Goal: Task Accomplishment & Management: Manage account settings

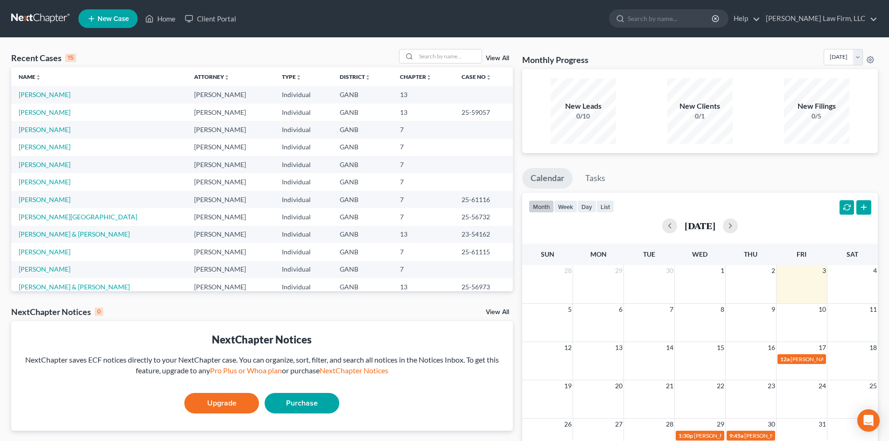
click at [499, 57] on link "View All" at bounding box center [497, 58] width 23 height 7
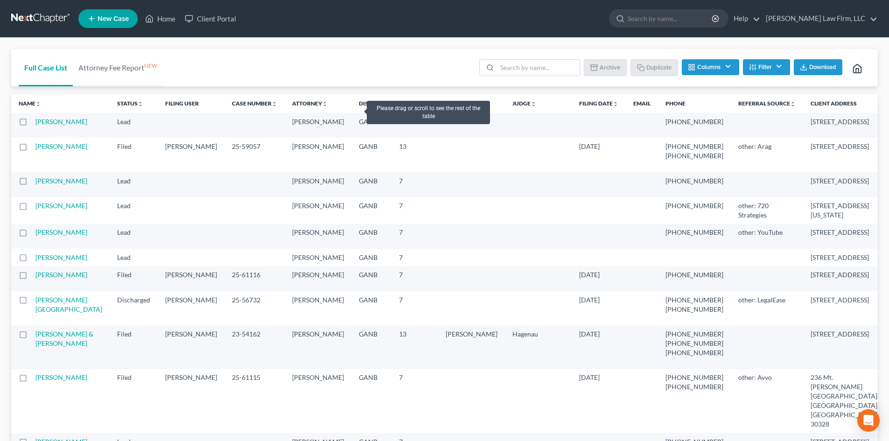
click at [392, 109] on th "Chapter unfold_more expand_more expand_less" at bounding box center [415, 103] width 47 height 19
click at [392, 110] on th "Chapter unfold_more expand_more expand_less" at bounding box center [415, 103] width 47 height 19
click at [392, 107] on th "Chapter unfold_more expand_more expand_less" at bounding box center [415, 103] width 47 height 19
click at [392, 108] on th "Chapter unfold_more expand_more expand_less" at bounding box center [415, 103] width 47 height 19
click at [392, 110] on th "Chapter unfold_more expand_more expand_less" at bounding box center [415, 103] width 47 height 19
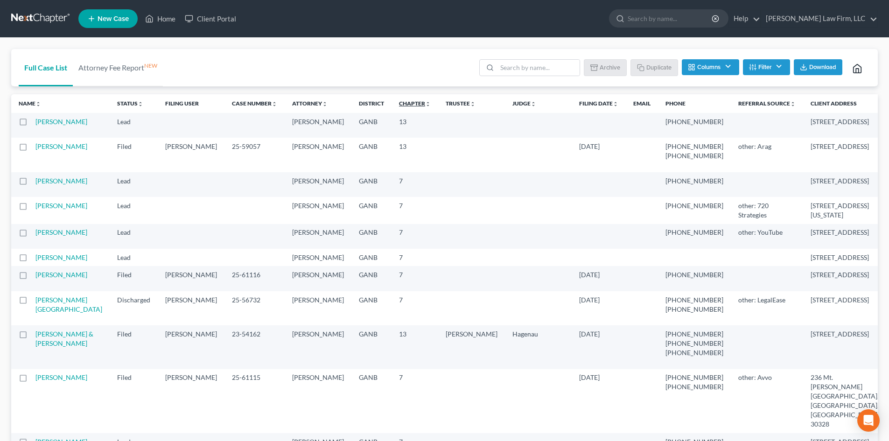
click at [399, 101] on link "Chapter unfold_more expand_more expand_less" at bounding box center [415, 103] width 32 height 7
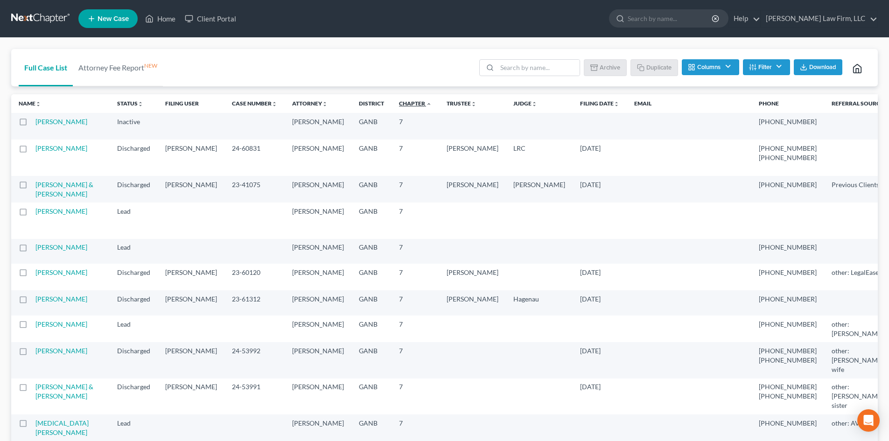
click at [426, 105] on icon "expand_less" at bounding box center [429, 104] width 6 height 6
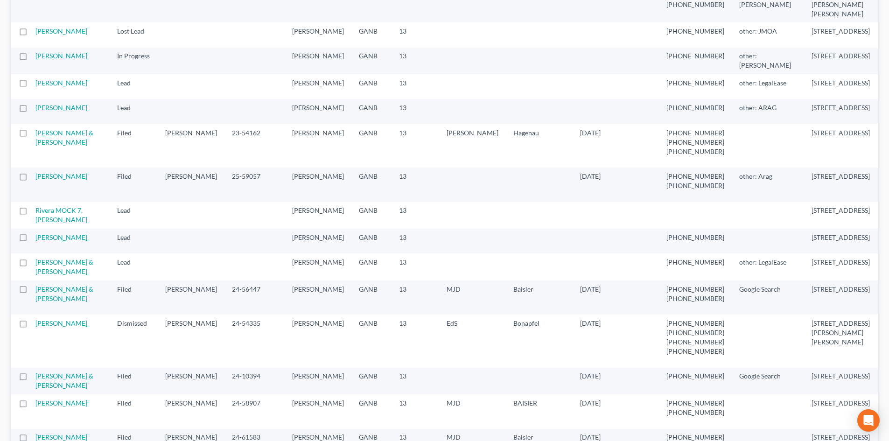
scroll to position [187, 0]
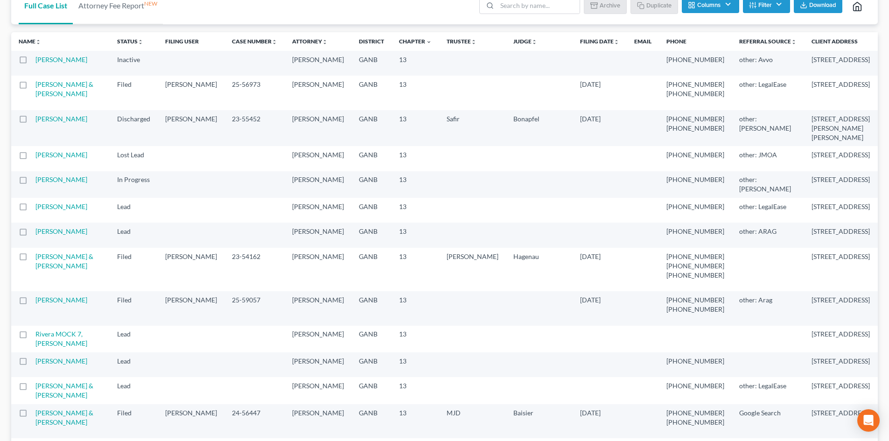
scroll to position [0, 0]
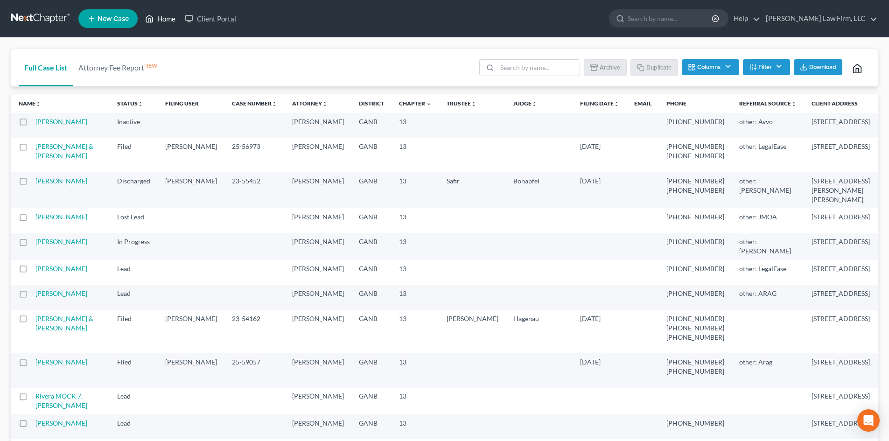
click at [161, 16] on link "Home" at bounding box center [161, 18] width 40 height 17
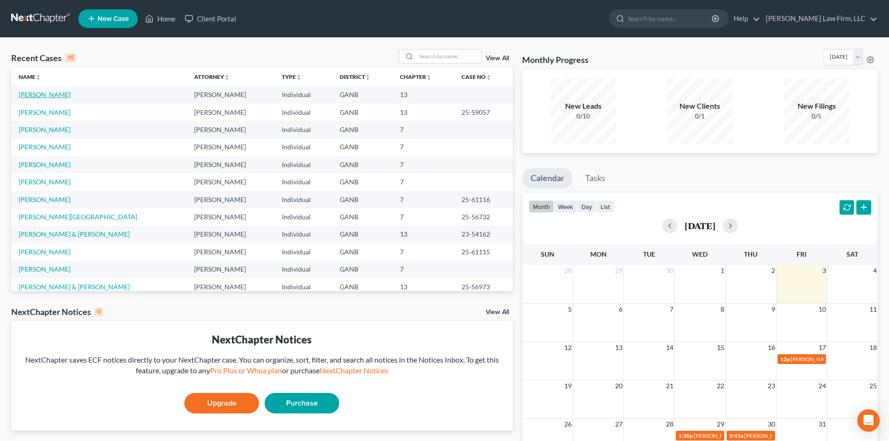
click at [42, 95] on link "[PERSON_NAME]" at bounding box center [45, 95] width 52 height 8
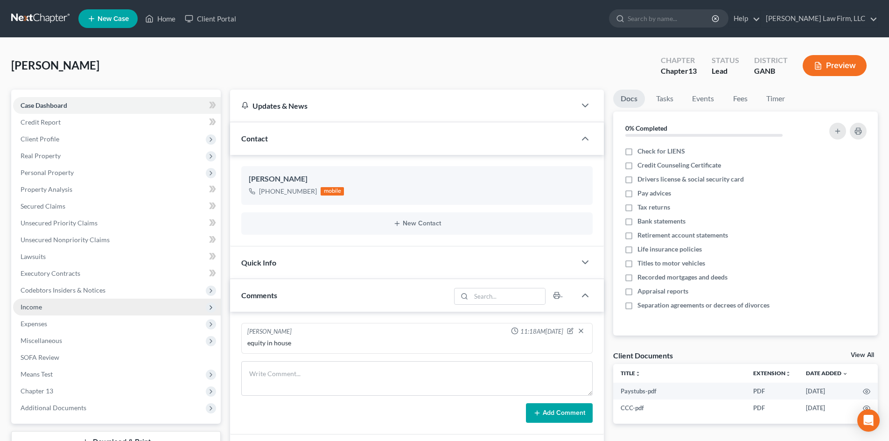
click at [23, 307] on span "Income" at bounding box center [31, 307] width 21 height 8
drag, startPoint x: 61, startPoint y: 324, endPoint x: 179, endPoint y: 308, distance: 118.8
click at [63, 324] on span "Employment Income" at bounding box center [69, 324] width 60 height 8
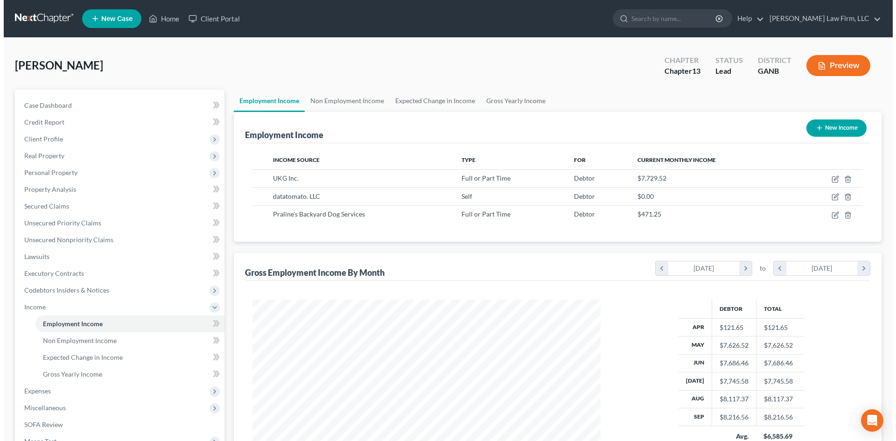
scroll to position [174, 367]
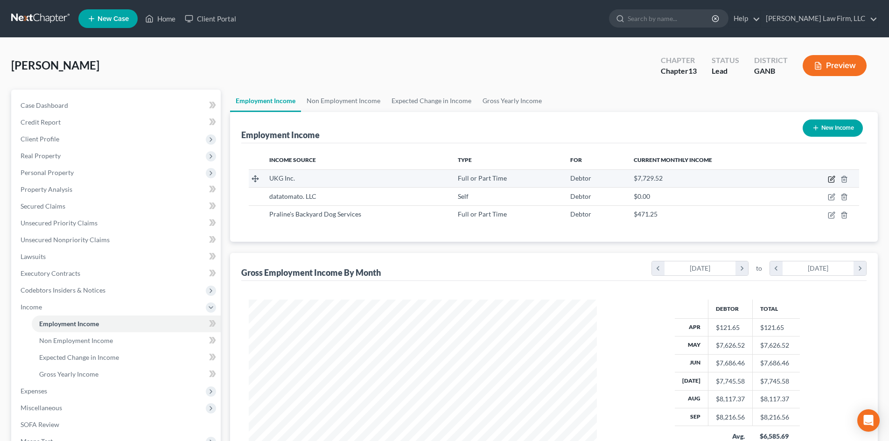
click at [833, 179] on icon "button" at bounding box center [832, 178] width 4 height 4
select select "0"
select select "9"
select select "1"
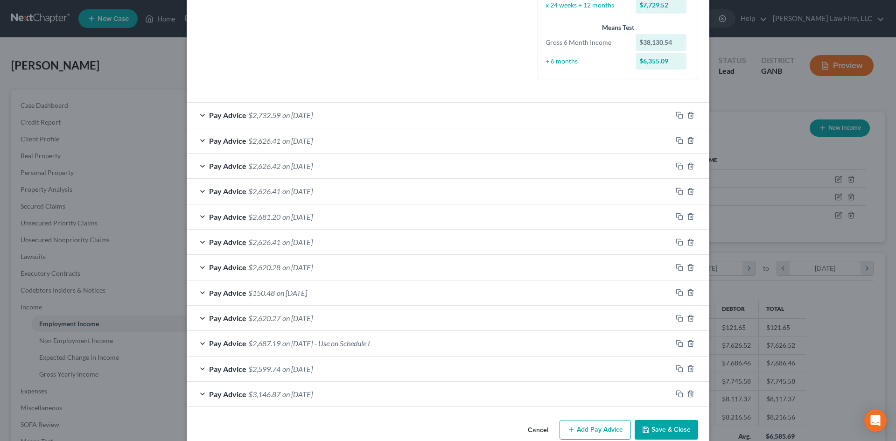
scroll to position [247, 0]
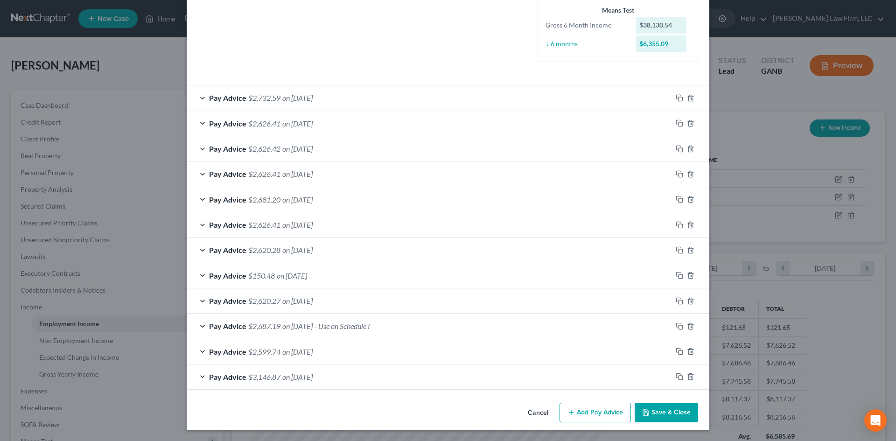
click at [451, 382] on div "Pay Advice $3,146.87 on [DATE]" at bounding box center [429, 377] width 485 height 25
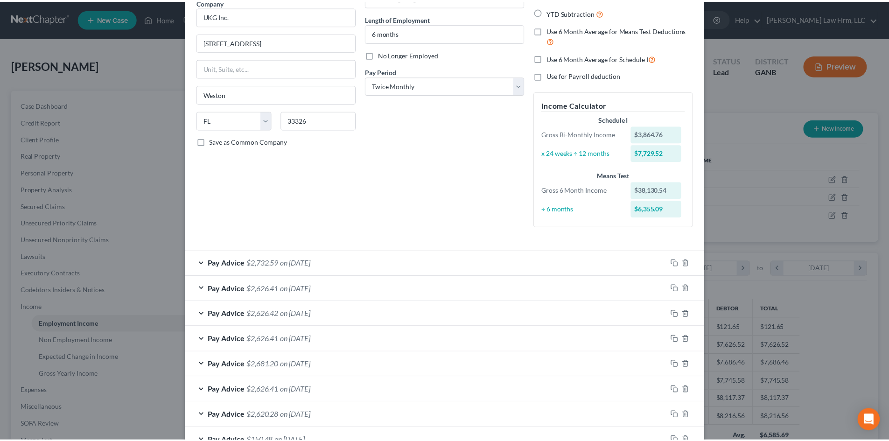
scroll to position [0, 0]
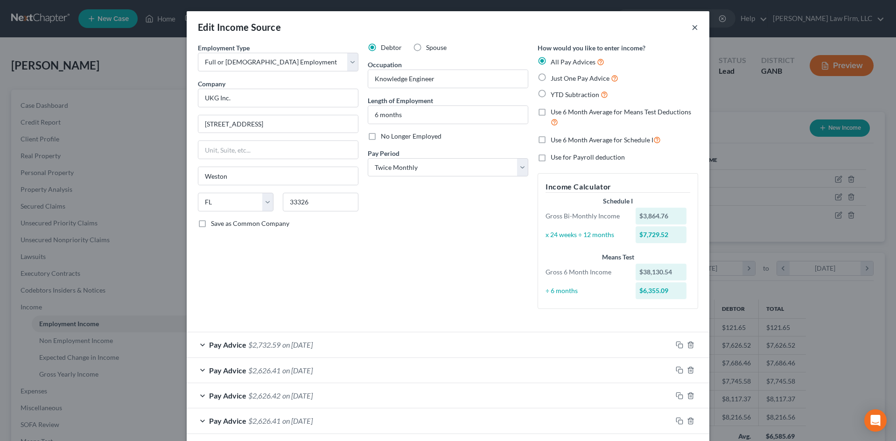
click at [693, 26] on button "×" at bounding box center [695, 26] width 7 height 11
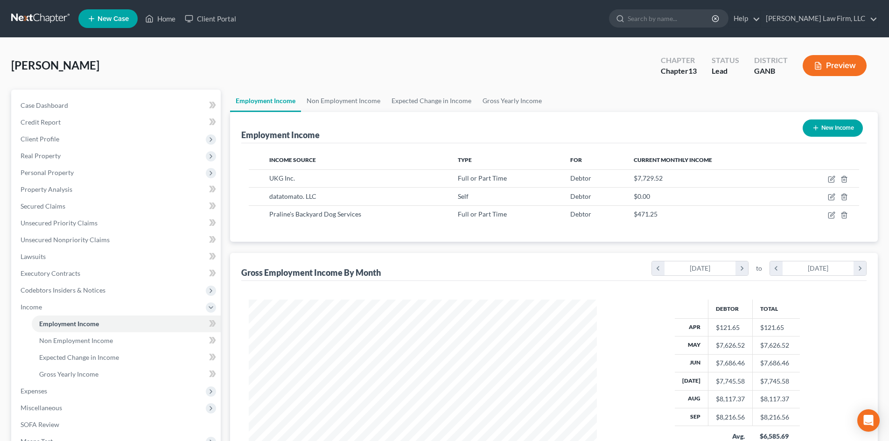
scroll to position [466644, 466451]
drag, startPoint x: 162, startPoint y: 21, endPoint x: 161, endPoint y: 28, distance: 8.1
click at [162, 21] on link "Home" at bounding box center [161, 18] width 40 height 17
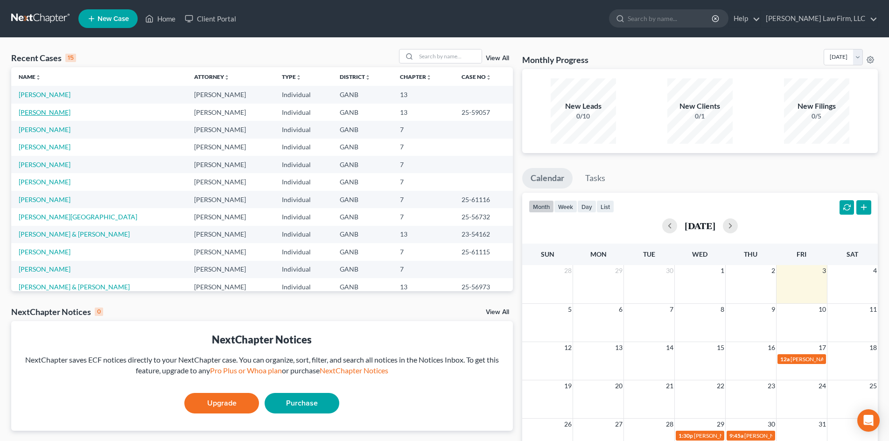
click at [39, 115] on link "[PERSON_NAME]" at bounding box center [45, 112] width 52 height 8
select select "6"
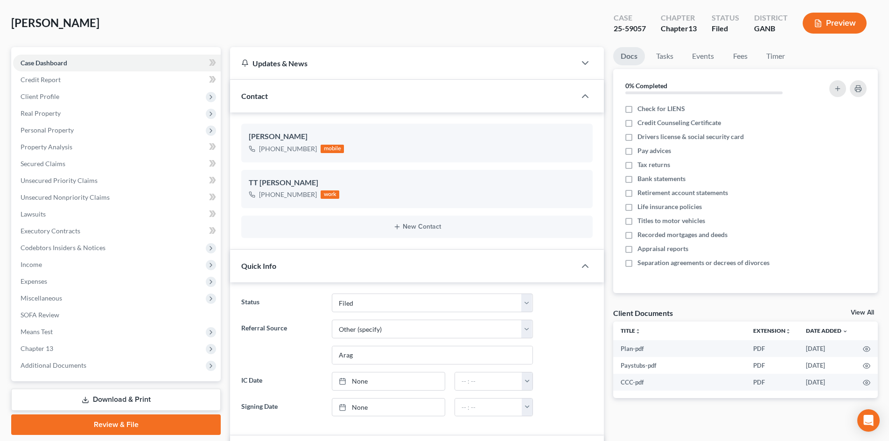
scroll to position [62, 0]
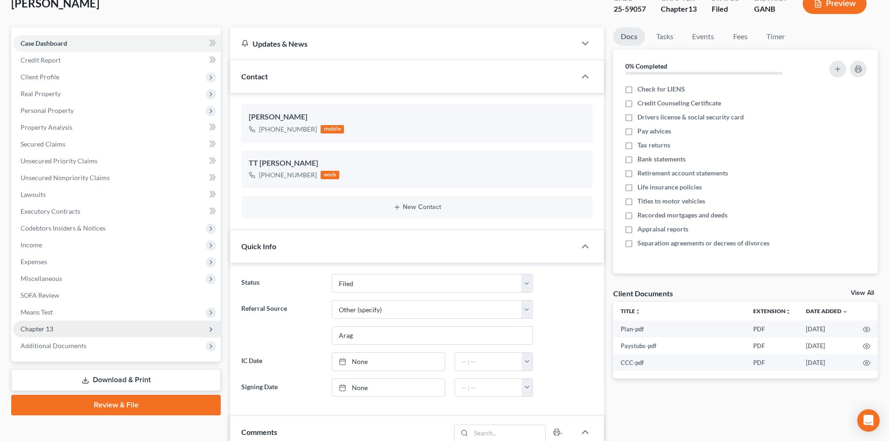
click at [26, 328] on span "Chapter 13" at bounding box center [37, 329] width 33 height 8
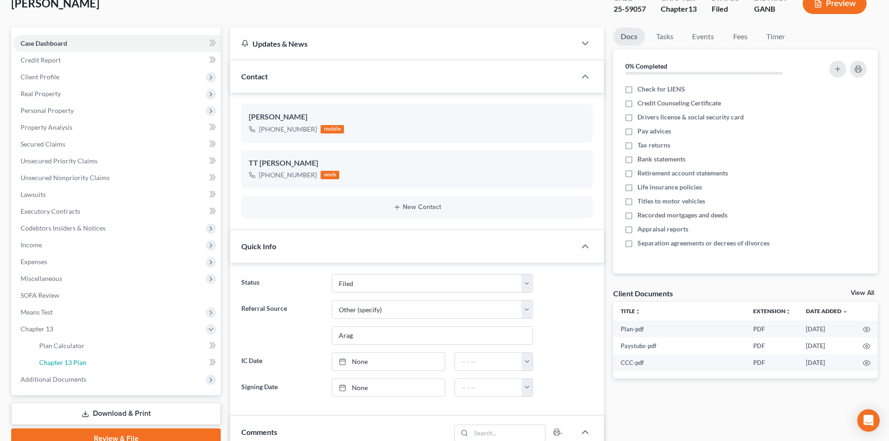
drag, startPoint x: 66, startPoint y: 365, endPoint x: 352, endPoint y: 373, distance: 286.3
click at [66, 365] on span "Chapter 13 Plan" at bounding box center [62, 363] width 47 height 8
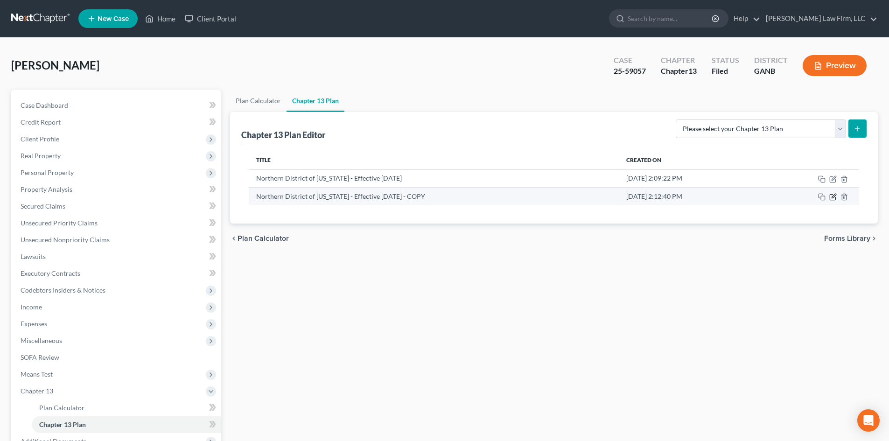
click at [836, 198] on icon "button" at bounding box center [833, 198] width 6 height 6
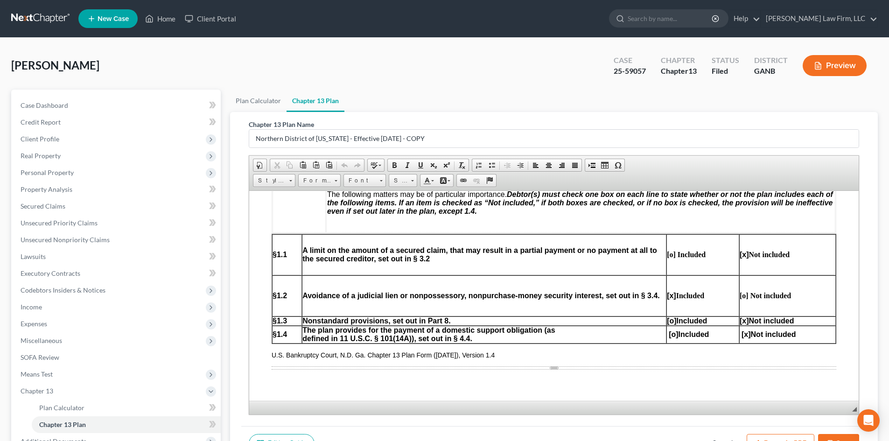
scroll to position [373, 0]
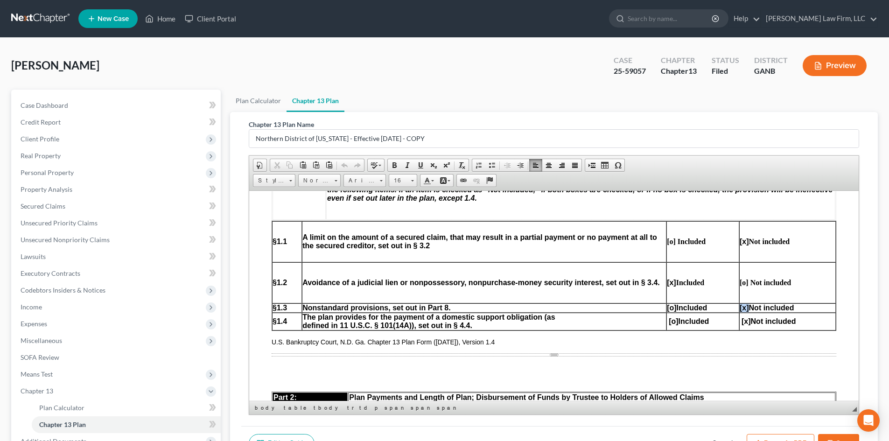
drag, startPoint x: 740, startPoint y: 307, endPoint x: 732, endPoint y: 309, distance: 8.2
click at [740, 309] on p "[ x] Not included" at bounding box center [788, 307] width 96 height 8
click at [752, 329] on span "Copy" at bounding box center [771, 327] width 50 height 12
copy p "[ x]"
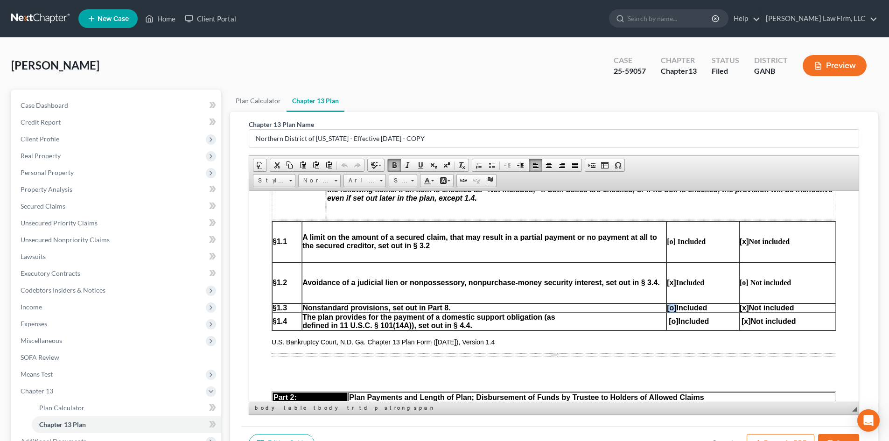
drag, startPoint x: 666, startPoint y: 308, endPoint x: 658, endPoint y: 309, distance: 8.5
click at [667, 309] on span "[o]" at bounding box center [671, 307] width 9 height 8
drag, startPoint x: 668, startPoint y: 322, endPoint x: 659, endPoint y: 323, distance: 9.0
click at [669, 323] on span "[o]" at bounding box center [673, 321] width 9 height 8
click at [678, 341] on span "Copy" at bounding box center [696, 340] width 50 height 12
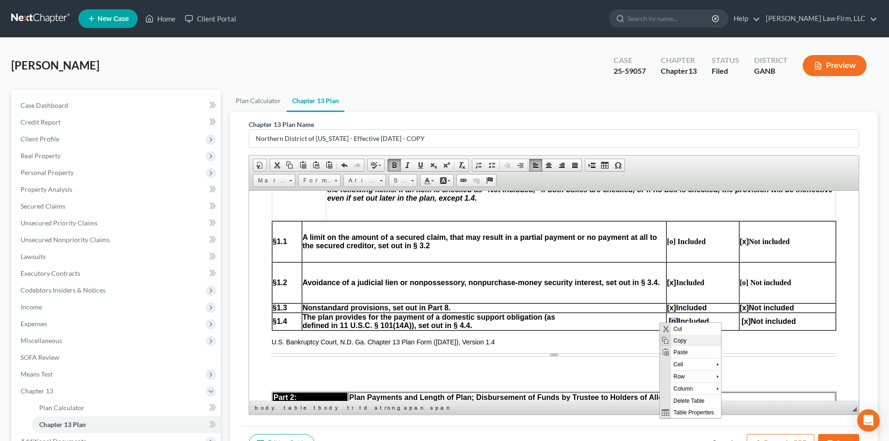
copy span "[o]"
drag, startPoint x: 740, startPoint y: 310, endPoint x: 732, endPoint y: 311, distance: 8.0
click at [740, 311] on p "[ x] Not included" at bounding box center [788, 307] width 96 height 8
drag, startPoint x: 794, startPoint y: 307, endPoint x: 273, endPoint y: 310, distance: 521.4
click at [273, 310] on tr "§1.3 Nonstandard provisions, set out in Part 8. [ x] Included [o] Not included" at bounding box center [554, 307] width 564 height 9
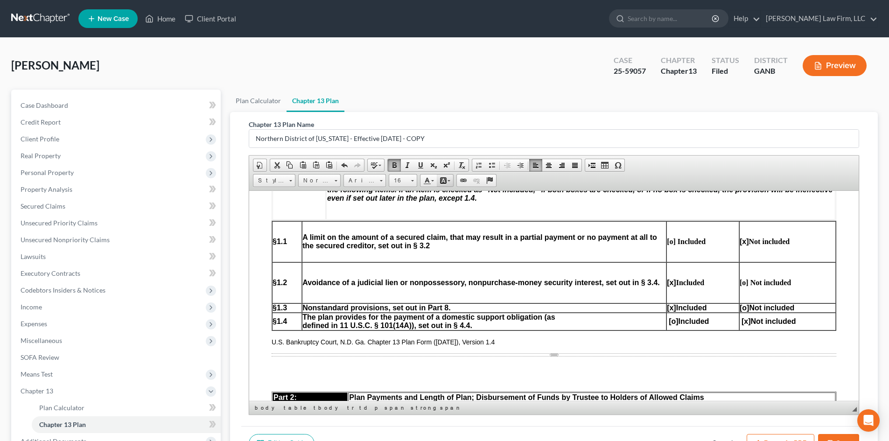
click at [449, 182] on link "Background Color" at bounding box center [445, 181] width 16 height 12
click at [460, 227] on span "Colors" at bounding box center [461, 226] width 6 height 6
drag, startPoint x: 858, startPoint y: 340, endPoint x: 1110, endPoint y: 531, distance: 316.5
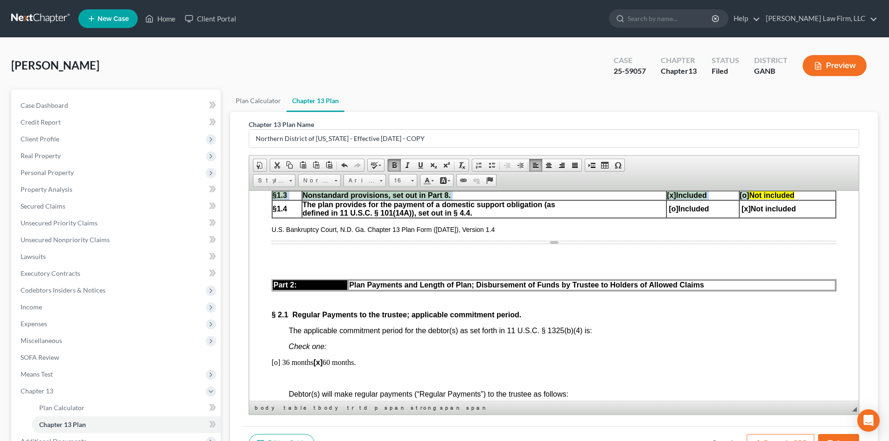
scroll to position [432, 0]
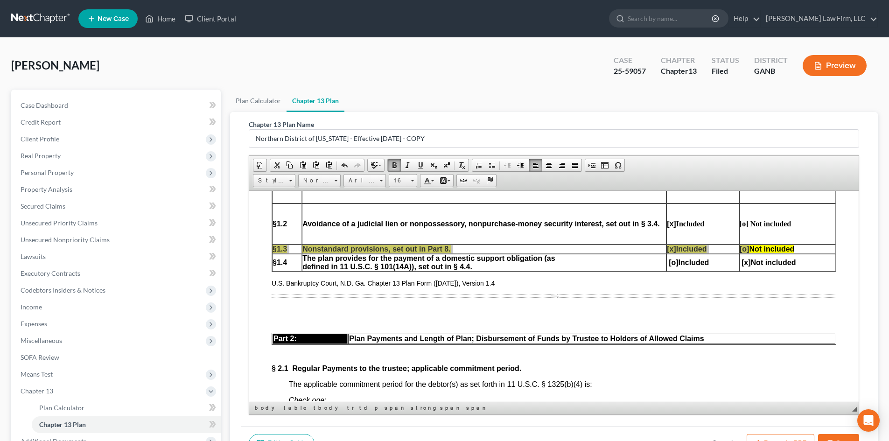
click at [861, 266] on div "Chapter 13 Plan Name Northern District of [US_STATE] - Effective [DATE] - COPY …" at bounding box center [554, 269] width 626 height 314
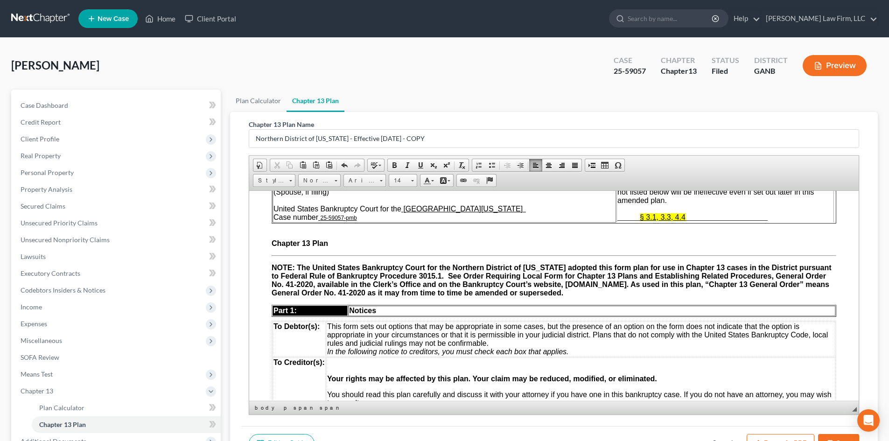
scroll to position [0, 0]
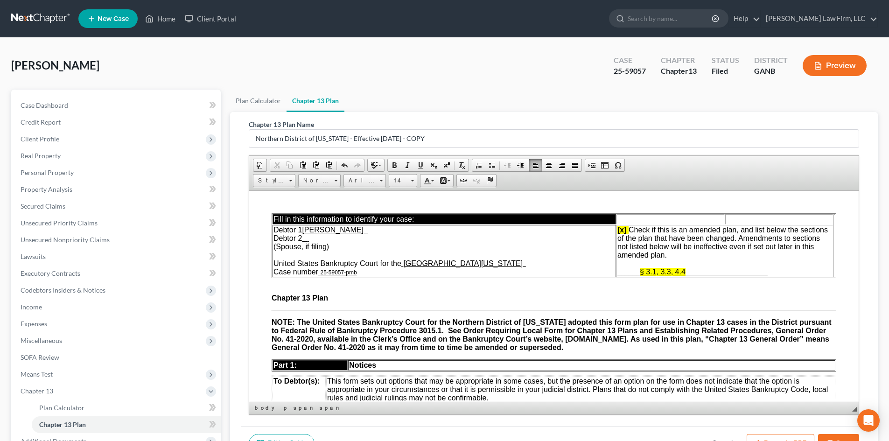
click at [647, 272] on span "§ 3.1, 3.3, 4.4" at bounding box center [663, 271] width 46 height 8
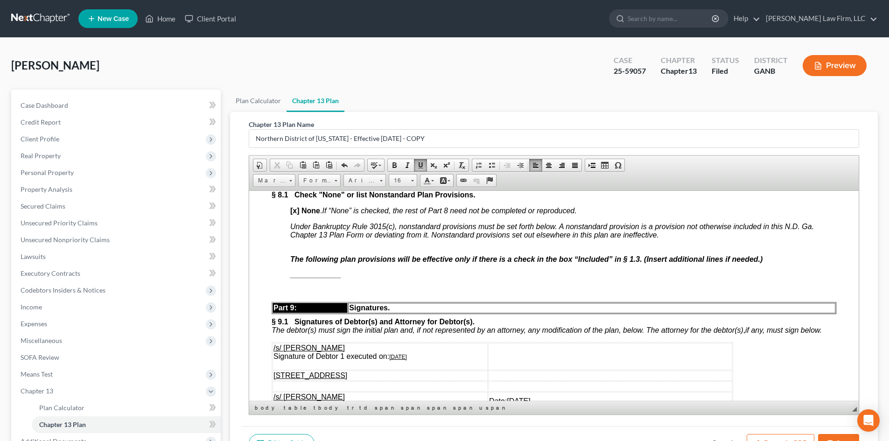
scroll to position [3285, 0]
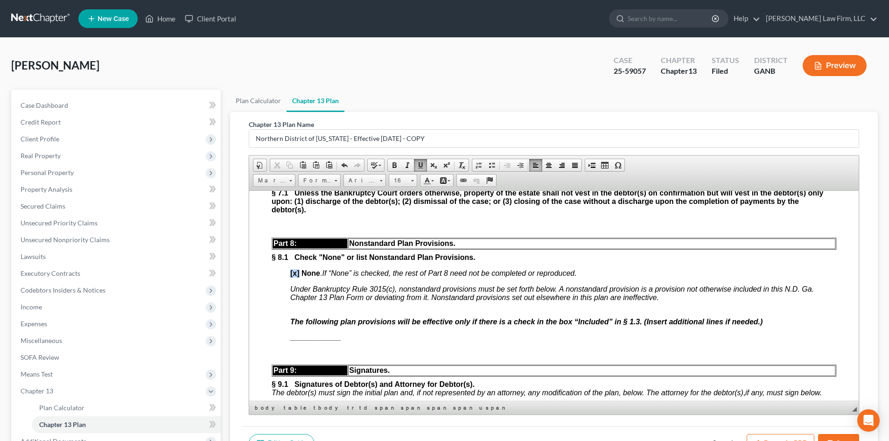
drag, startPoint x: 299, startPoint y: 319, endPoint x: 288, endPoint y: 319, distance: 10.3
click at [288, 319] on div "Part 5: Treatment Nonpriority Claims. § 5.1 Nonpriority unsecured claims not se…" at bounding box center [554, 175] width 565 height 936
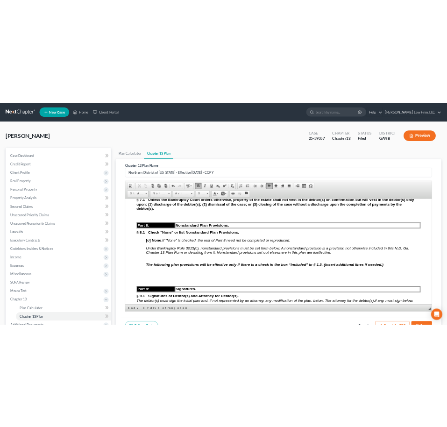
scroll to position [3348, 0]
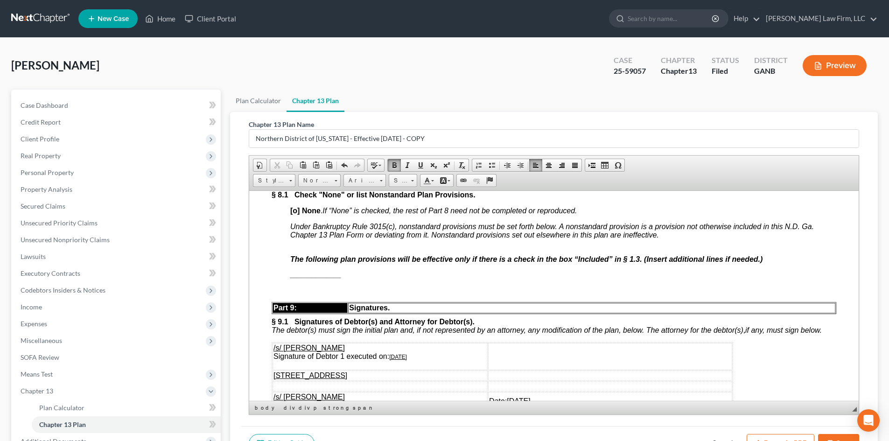
click at [777, 263] on p "The following plan provisions will be effective only if there is a check in the…" at bounding box center [563, 259] width 546 height 8
click at [407, 163] on span at bounding box center [407, 165] width 7 height 7
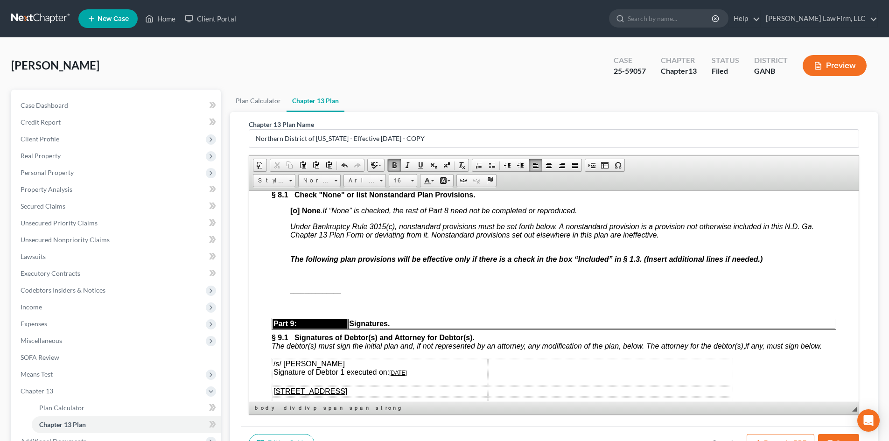
click at [724, 113] on div "Chapter 13 Plan Name Northern District of [US_STATE] - Effective [DATE] - COPY …" at bounding box center [554, 269] width 626 height 314
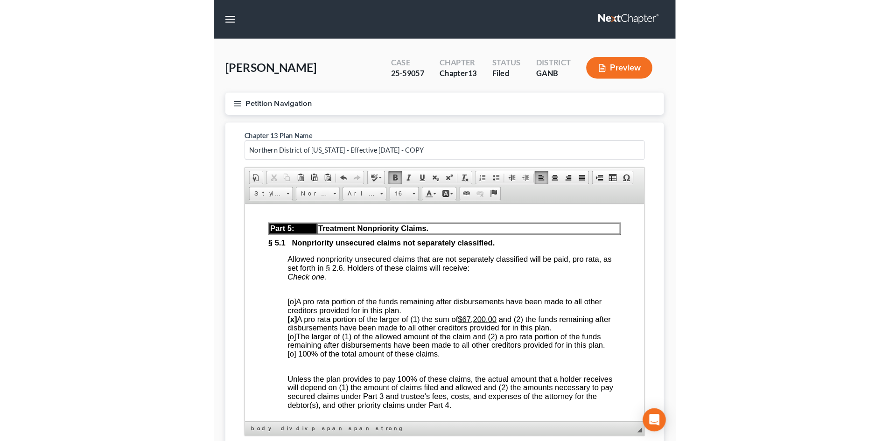
scroll to position [3996, 0]
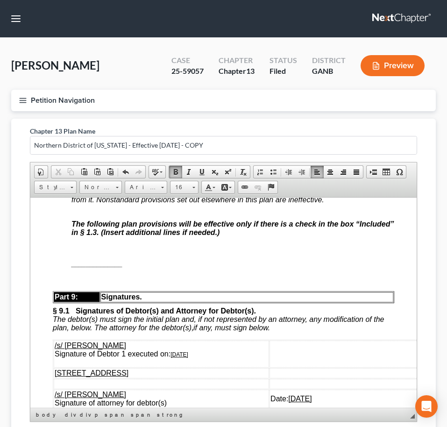
click at [102, 362] on div "Part 5: Treatment Nonpriority Claims. § 5.1 Nonpriority unsecured claims not se…" at bounding box center [223, 77] width 341 height 1020
click at [70, 357] on div "Part 5: Treatment Nonpriority Claims. § 5.1 Nonpriority unsecured claims not se…" at bounding box center [223, 77] width 341 height 1020
click at [83, 267] on strong "______________" at bounding box center [96, 263] width 51 height 7
click at [78, 252] on p at bounding box center [232, 248] width 323 height 8
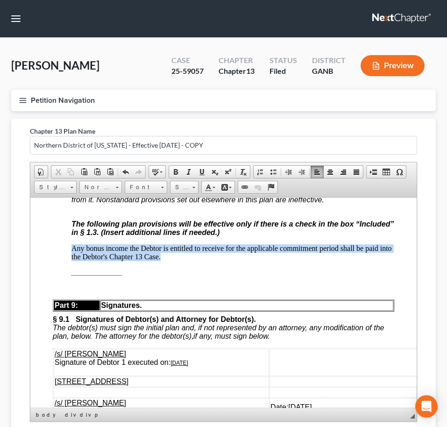
drag, startPoint x: 73, startPoint y: 355, endPoint x: 198, endPoint y: 361, distance: 125.7
click at [198, 260] on p "Any bonus income the Debtor is entitled to receive for the applicable commitmen…" at bounding box center [232, 252] width 323 height 17
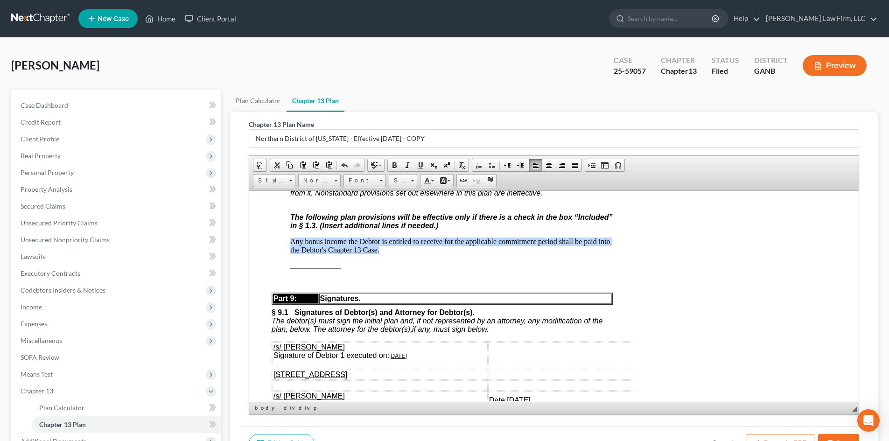
scroll to position [3348, 0]
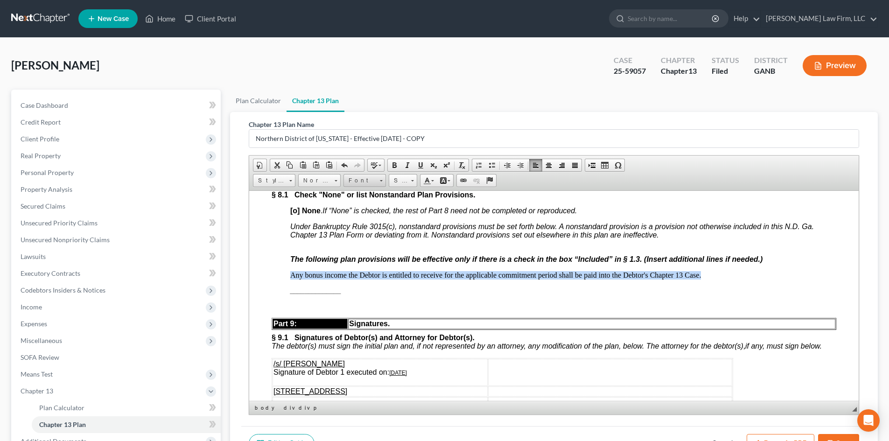
click at [364, 180] on span "Font" at bounding box center [360, 181] width 33 height 12
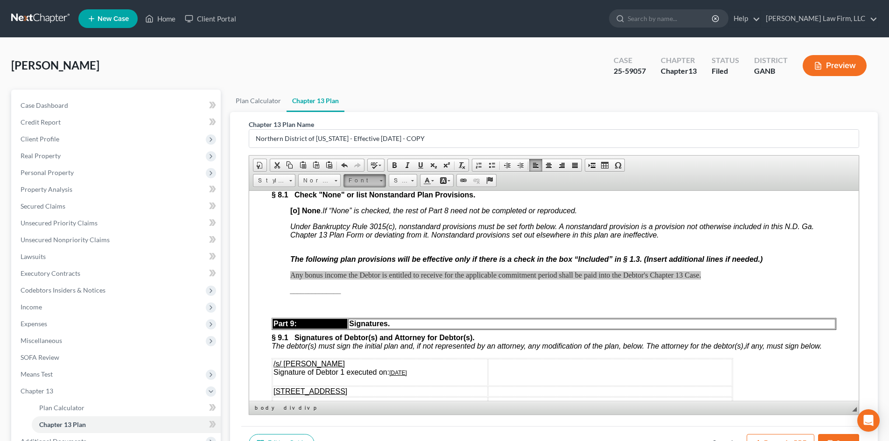
scroll to position [0, 0]
click at [359, 207] on span "Arial" at bounding box center [355, 204] width 15 height 8
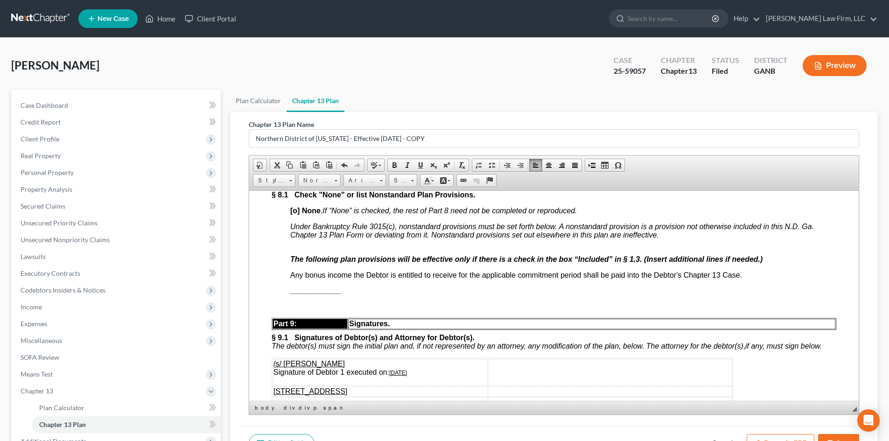
click at [596, 310] on p at bounding box center [554, 306] width 565 height 8
click at [488, 316] on div "Part 5: Treatment Nonpriority Claims. § 5.1 Nonpriority unsecured claims not se…" at bounding box center [554, 120] width 565 height 952
click at [490, 316] on div "Part 5: Treatment Nonpriority Claims. § 5.1 Nonpriority unsecured claims not se…" at bounding box center [554, 120] width 565 height 952
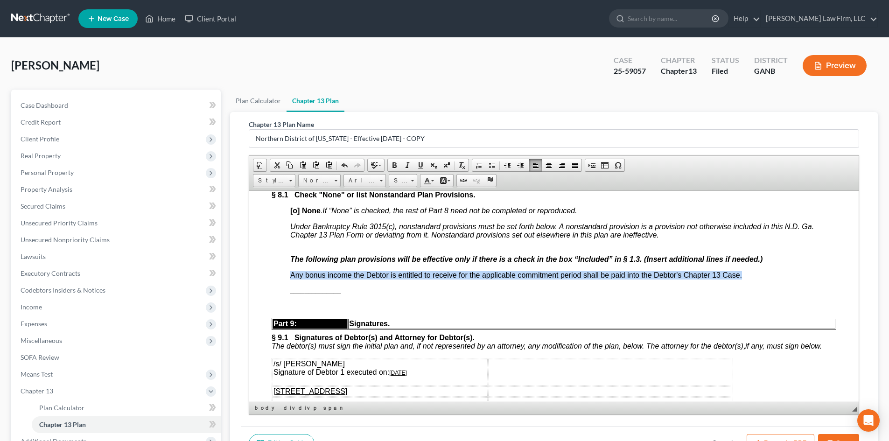
click at [490, 316] on div "Part 5: Treatment Nonpriority Claims. § 5.1 Nonpriority unsecured claims not se…" at bounding box center [554, 120] width 565 height 952
click at [394, 165] on span at bounding box center [394, 165] width 7 height 7
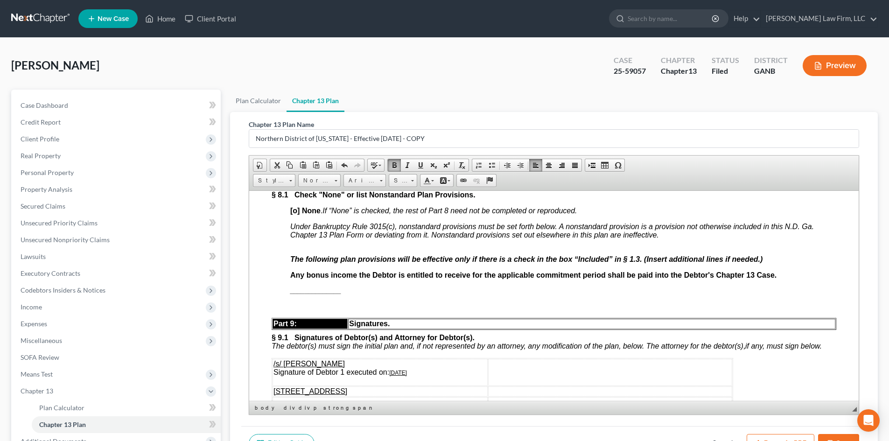
click at [776, 263] on p "The following plan provisions will be effective only if there is a check in the…" at bounding box center [563, 259] width 546 height 8
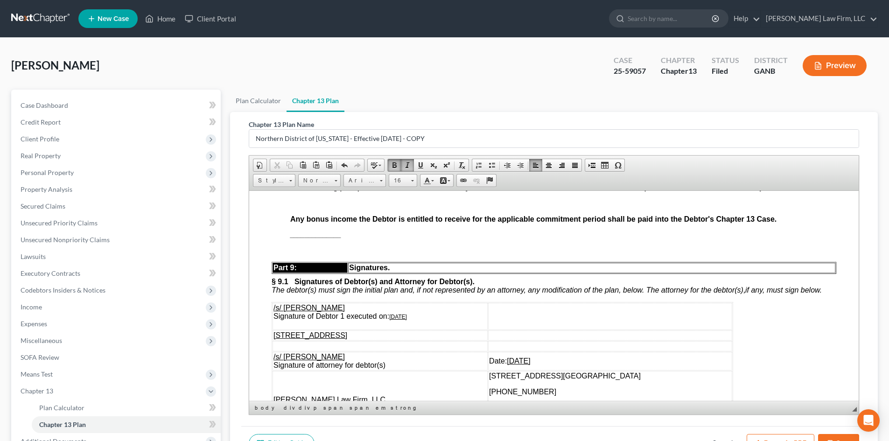
scroll to position [3426, 0]
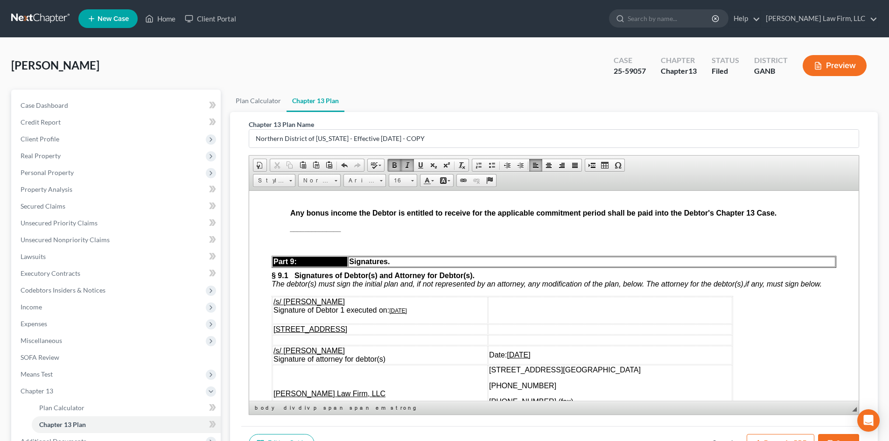
click at [290, 217] on span "Any bonus income the Debtor is entitled to receive for the applicable commitmen…" at bounding box center [533, 213] width 486 height 8
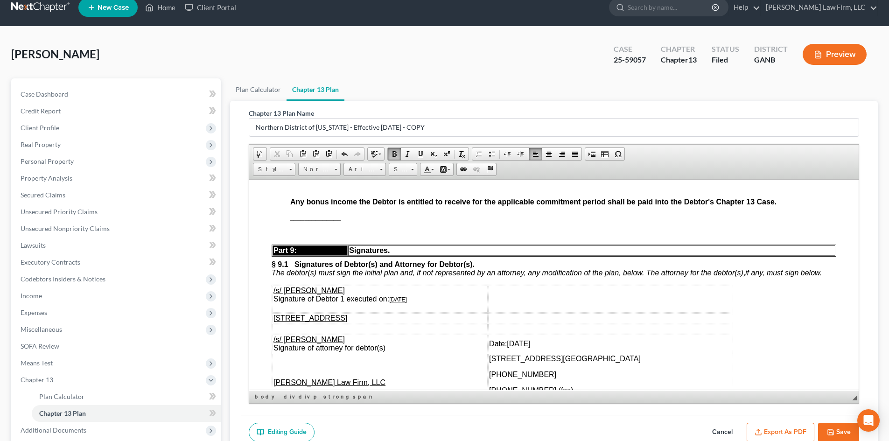
click at [290, 205] on span "Any bonus income the Debtor is entitled to receive for the applicable commitmen…" at bounding box center [533, 201] width 486 height 8
click at [379, 273] on div "Part 5: Treatment Nonpriority Claims. § 5.1 Nonpriority unsecured claims not se…" at bounding box center [554, 39] width 565 height 968
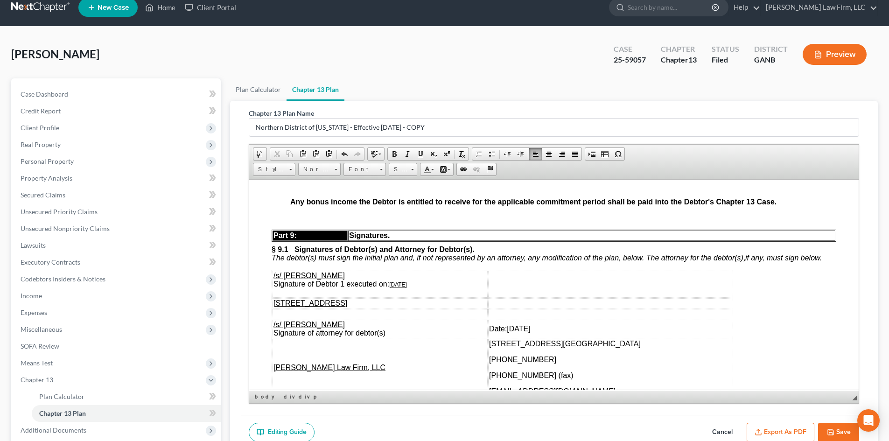
click at [332, 205] on span "Any bonus income the Debtor is entitled to receive for the applicable commitmen…" at bounding box center [533, 201] width 486 height 8
click at [335, 205] on span "Any bonus income the Debtor is entitled to receive for the applicable commitmen…" at bounding box center [533, 201] width 486 height 8
click at [791, 190] on p at bounding box center [563, 186] width 546 height 8
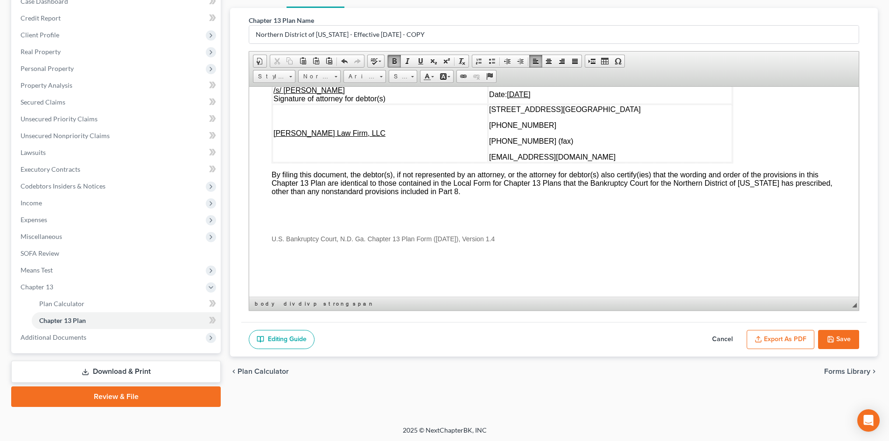
scroll to position [106, 0]
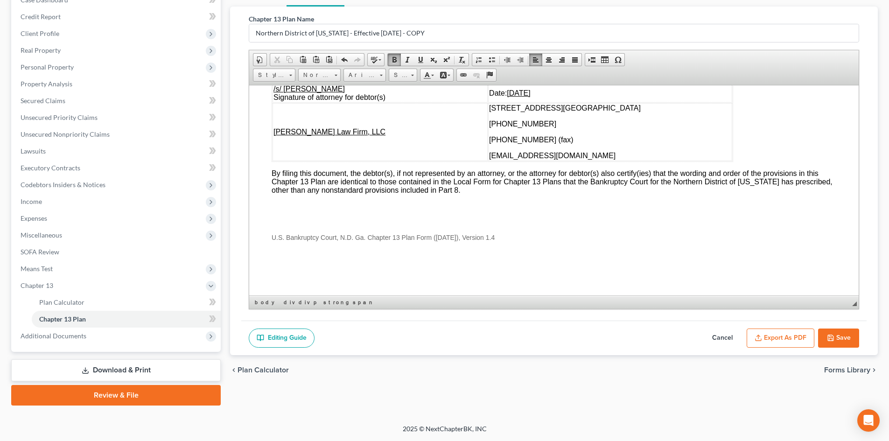
click at [834, 335] on icon "button" at bounding box center [830, 337] width 7 height 7
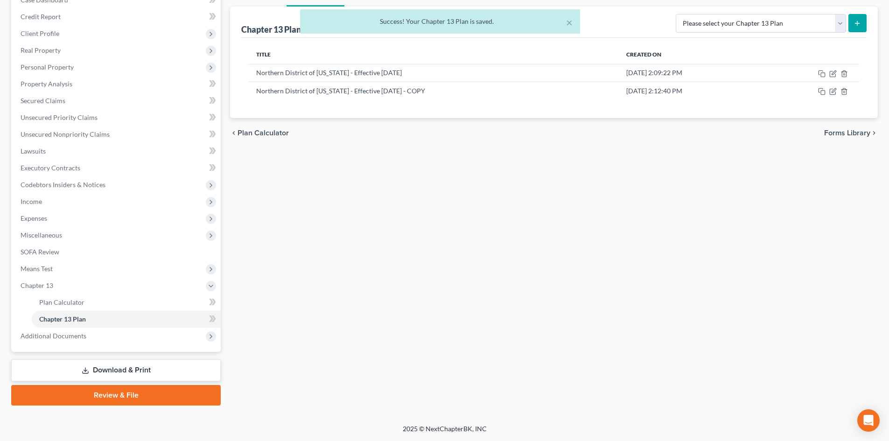
scroll to position [0, 0]
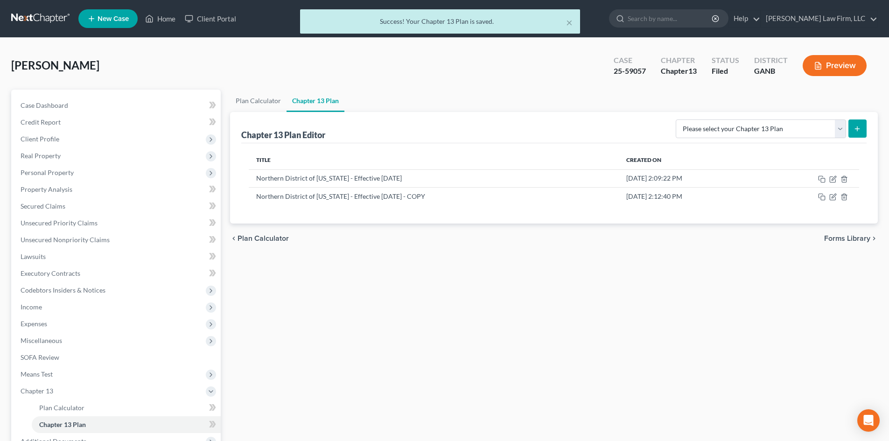
click at [167, 18] on div "× Success! Your Chapter 13 Plan is saved." at bounding box center [439, 23] width 889 height 29
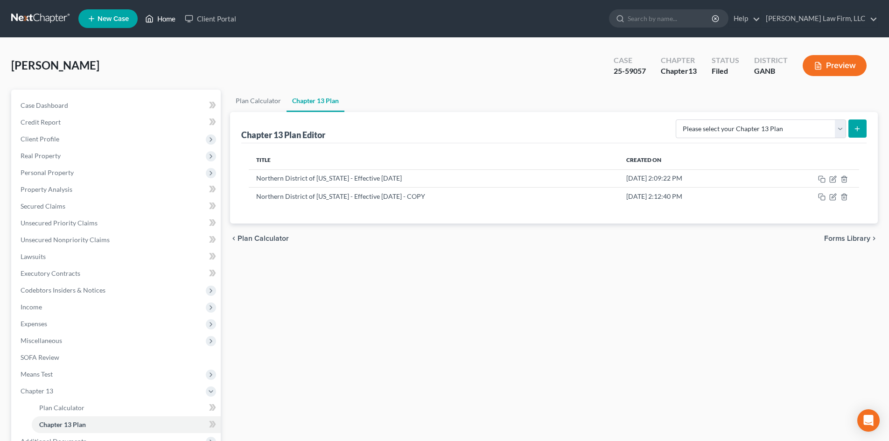
drag, startPoint x: 156, startPoint y: 18, endPoint x: 150, endPoint y: 26, distance: 9.7
click at [156, 18] on link "Home" at bounding box center [161, 18] width 40 height 17
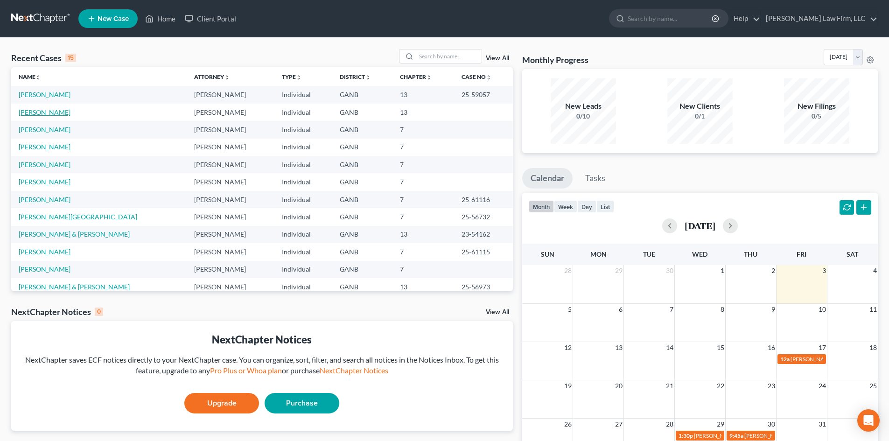
click at [40, 112] on link "[PERSON_NAME]" at bounding box center [45, 112] width 52 height 8
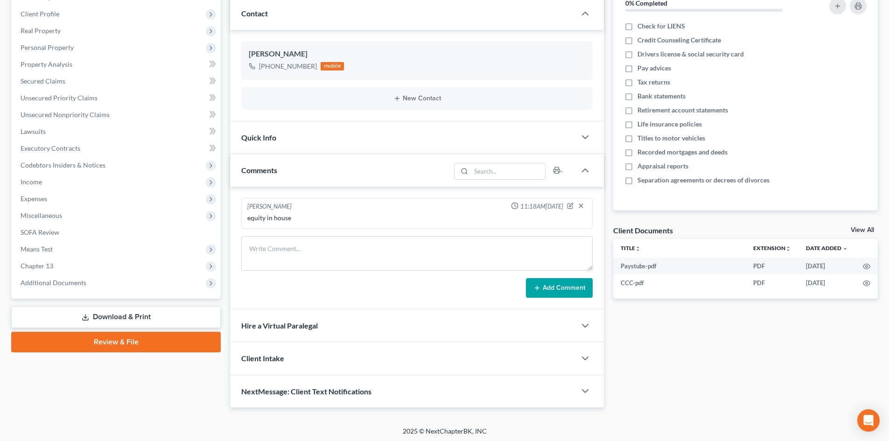
scroll to position [127, 0]
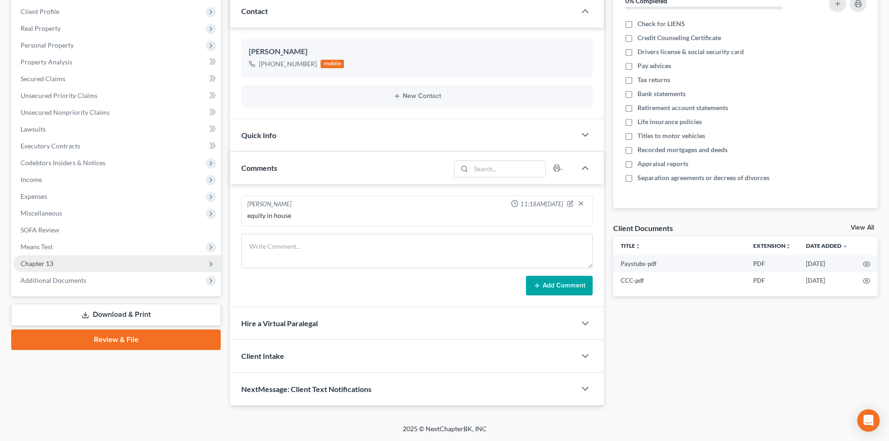
click at [44, 266] on span "Chapter 13" at bounding box center [37, 264] width 33 height 8
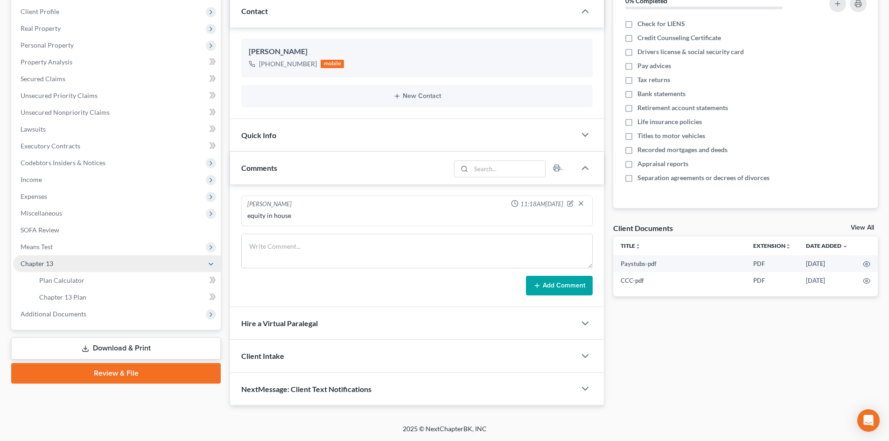
click at [43, 268] on span "Chapter 13" at bounding box center [117, 263] width 208 height 17
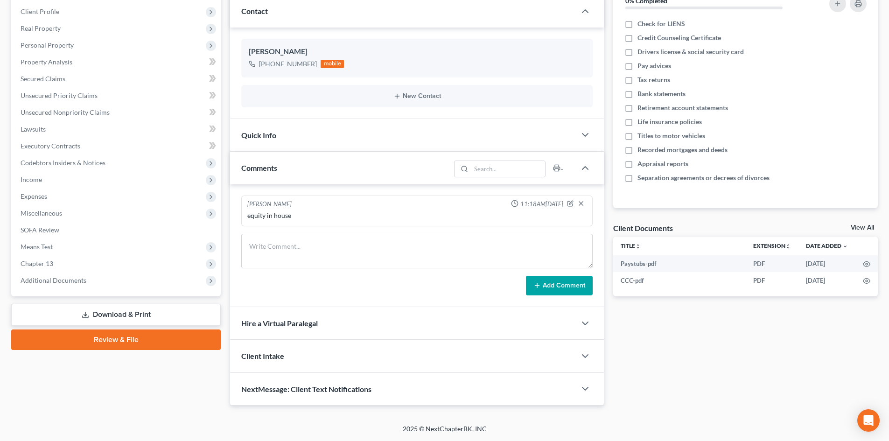
drag, startPoint x: 53, startPoint y: 282, endPoint x: 81, endPoint y: 310, distance: 39.3
click at [54, 282] on span "Additional Documents" at bounding box center [54, 280] width 66 height 8
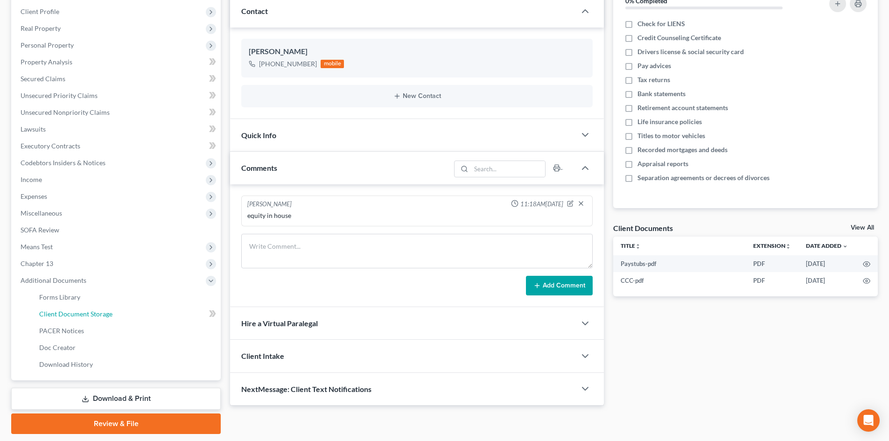
drag, startPoint x: 77, startPoint y: 313, endPoint x: 334, endPoint y: 359, distance: 260.7
click at [78, 315] on span "Client Document Storage" at bounding box center [75, 314] width 73 height 8
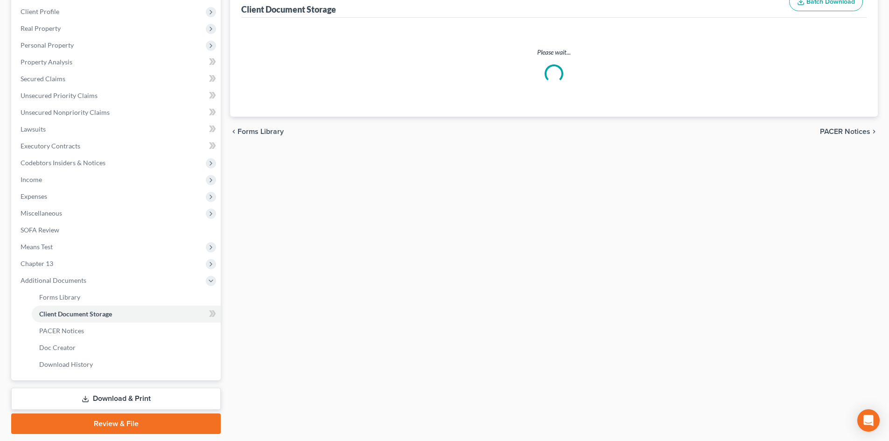
select select "5"
select select "35"
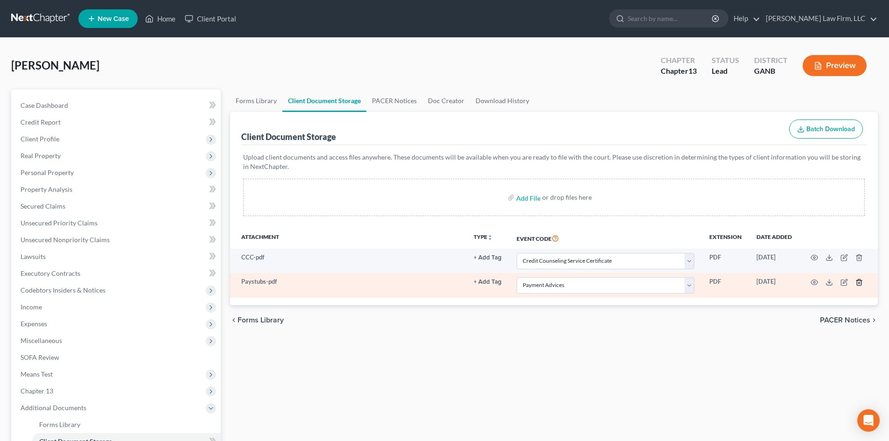
click at [860, 282] on line "button" at bounding box center [860, 283] width 0 height 2
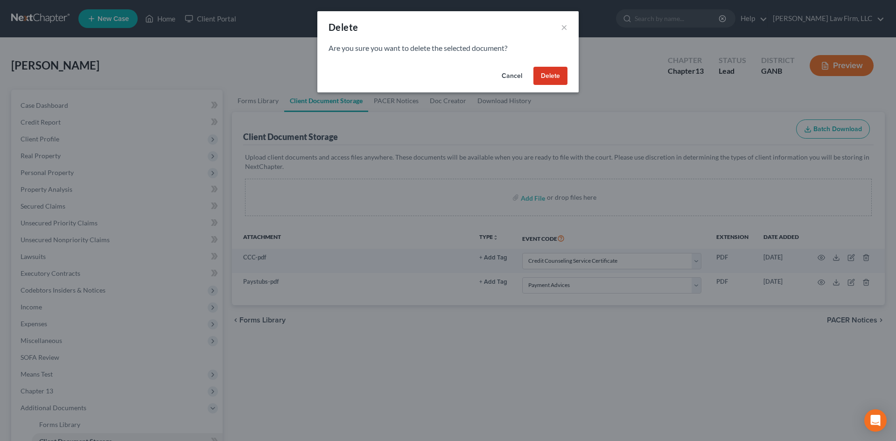
click at [535, 76] on button "Delete" at bounding box center [551, 76] width 34 height 19
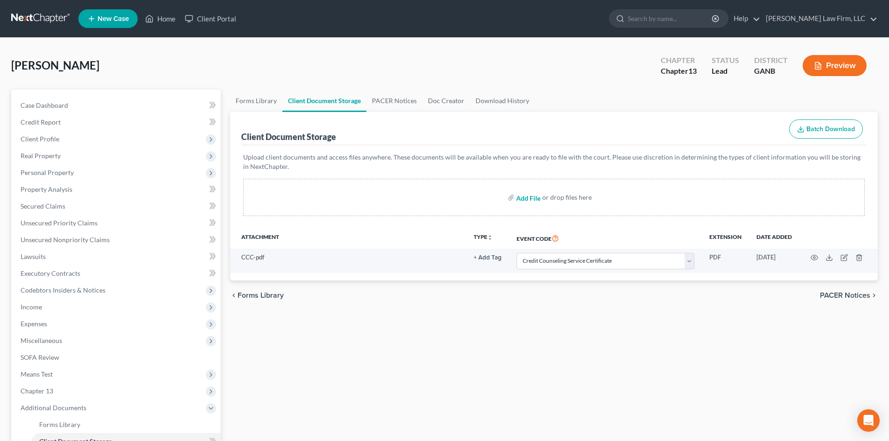
click at [531, 201] on input "file" at bounding box center [527, 197] width 22 height 17
type input "C:\fakepath\Paystubs1.pdf"
select select "5"
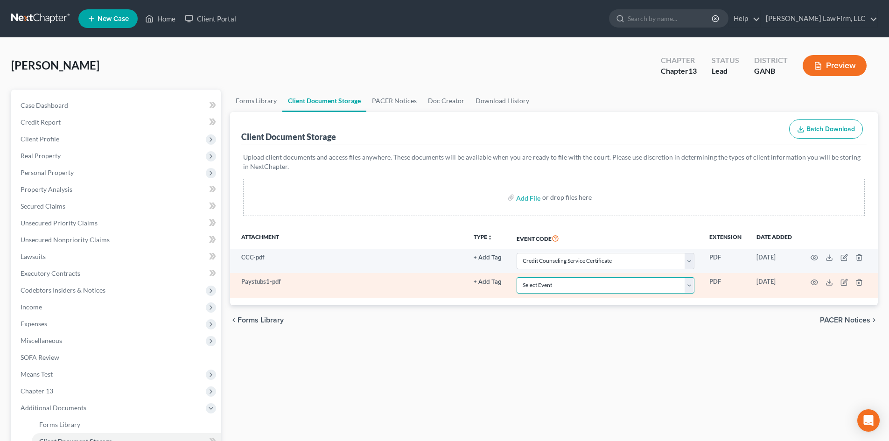
click at [690, 287] on select "Select Event 01 - Chapter 13 Plan - Initial Plan 02-Application to Pay Filing F…" at bounding box center [606, 285] width 178 height 16
select select "35"
click at [517, 277] on select "Select Event 01 - Chapter 13 Plan - Initial Plan 02-Application to Pay Filing F…" at bounding box center [606, 285] width 178 height 16
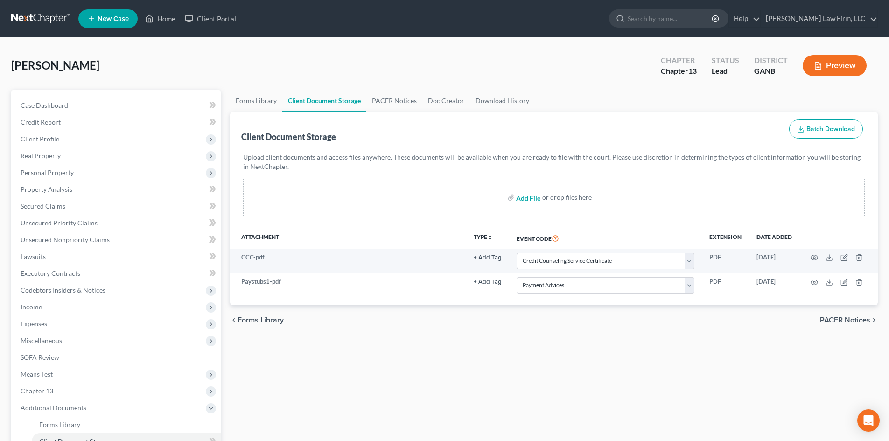
click at [529, 197] on input "file" at bounding box center [527, 197] width 22 height 17
type input "C:\fakepath\Paystubs2.pdf"
select select "5"
select select "35"
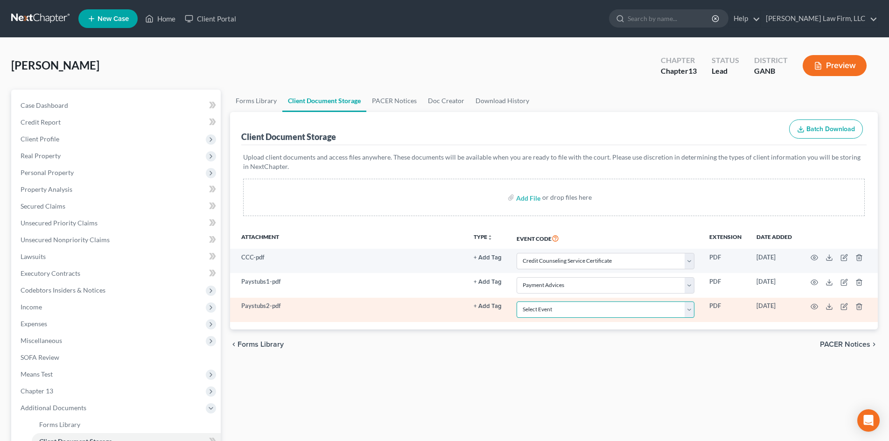
click at [689, 308] on select "Select Event 01 - Chapter 13 Plan - Initial Plan 02-Application to Pay Filing F…" at bounding box center [606, 310] width 178 height 16
select select "35"
click at [517, 302] on select "Select Event 01 - Chapter 13 Plan - Initial Plan 02-Application to Pay Filing F…" at bounding box center [606, 310] width 178 height 16
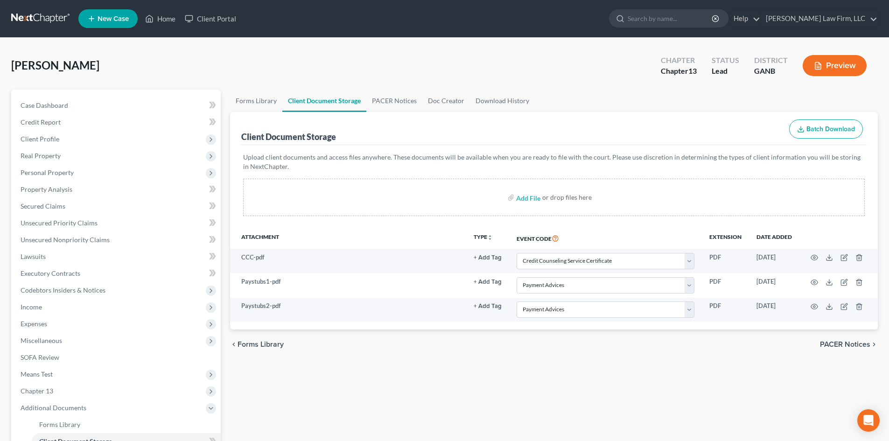
click at [631, 360] on div "Forms Library Client Document Storage PACER Notices Doc Creator Download Histor…" at bounding box center [553, 326] width 657 height 472
click at [485, 380] on div "Forms Library Client Document Storage PACER Notices Doc Creator Download Histor…" at bounding box center [553, 326] width 657 height 472
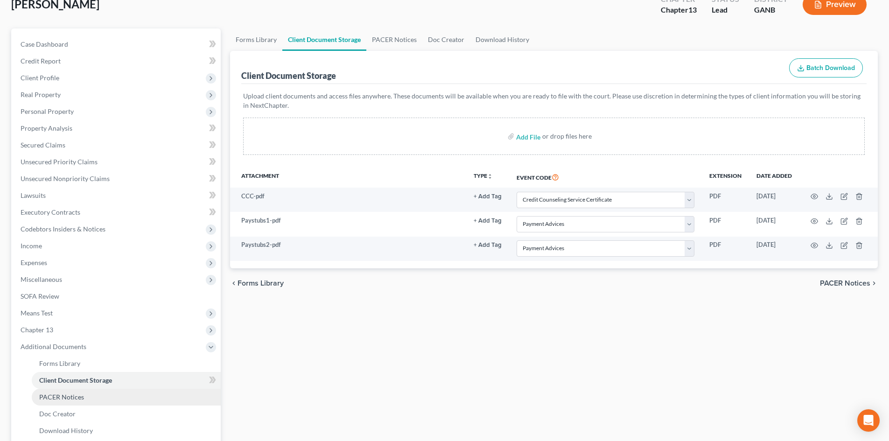
scroll to position [125, 0]
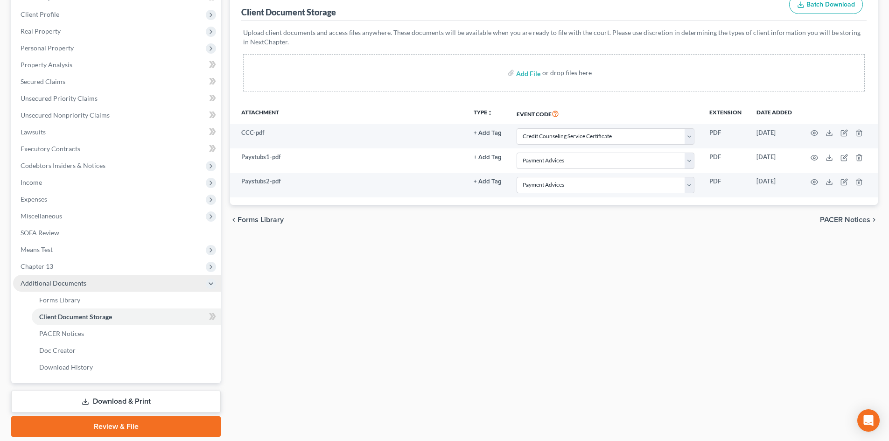
click at [37, 283] on span "Additional Documents" at bounding box center [54, 283] width 66 height 8
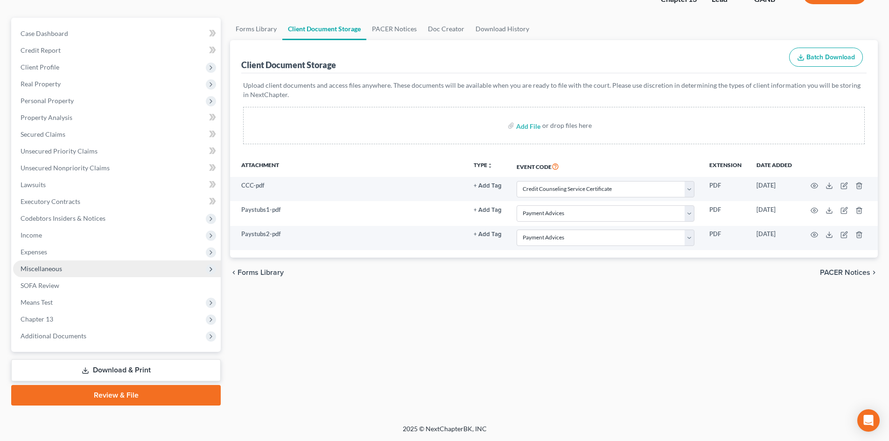
scroll to position [72, 0]
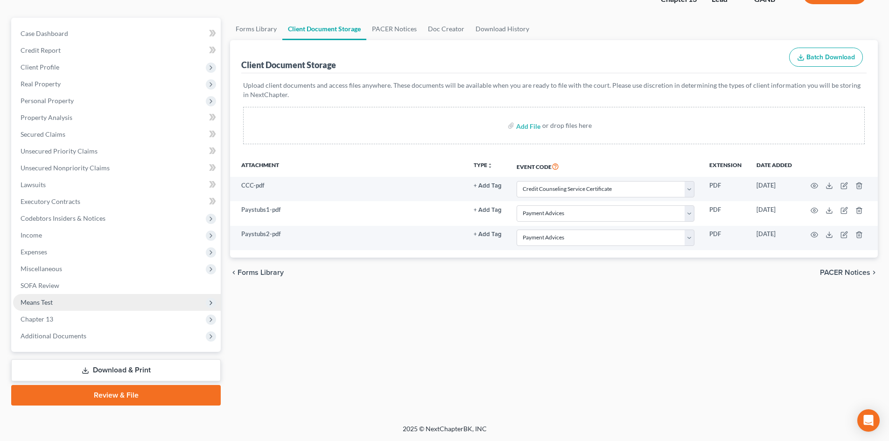
drag, startPoint x: 35, startPoint y: 317, endPoint x: 49, endPoint y: 309, distance: 16.3
click at [35, 317] on span "Chapter 13" at bounding box center [37, 319] width 33 height 8
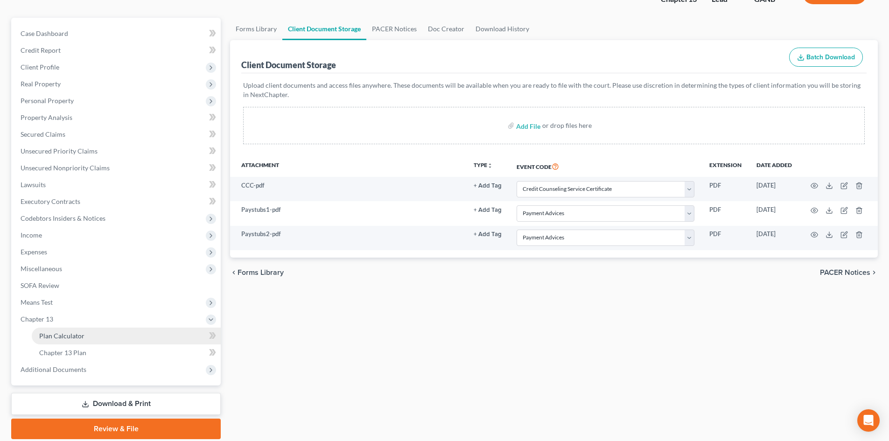
scroll to position [106, 0]
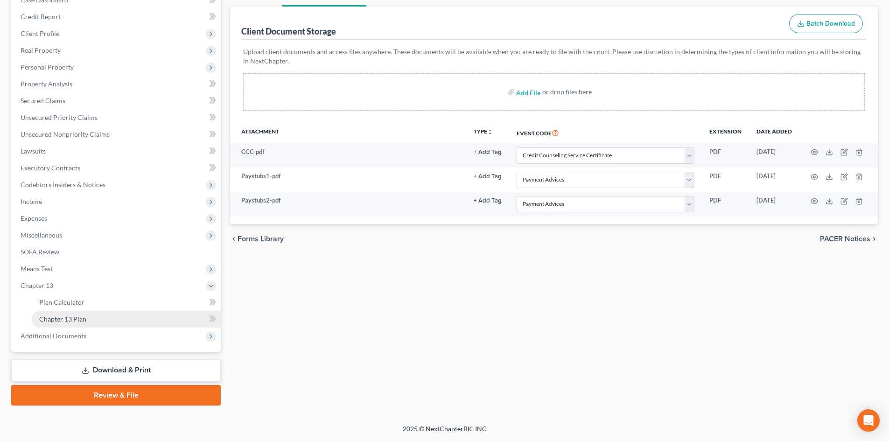
click at [67, 322] on span "Chapter 13 Plan" at bounding box center [62, 319] width 47 height 8
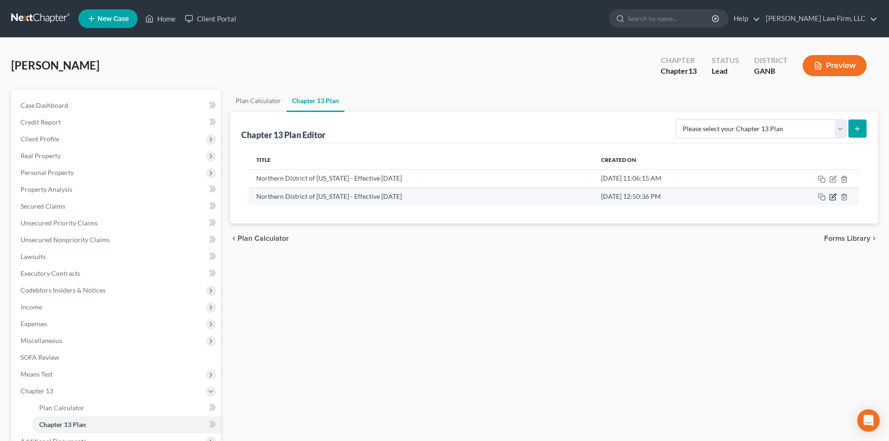
click at [833, 199] on icon "button" at bounding box center [833, 196] width 7 height 7
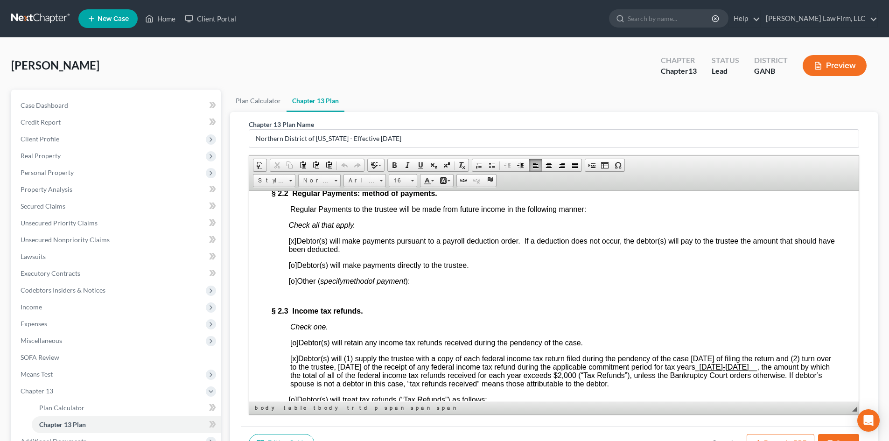
scroll to position [921, 0]
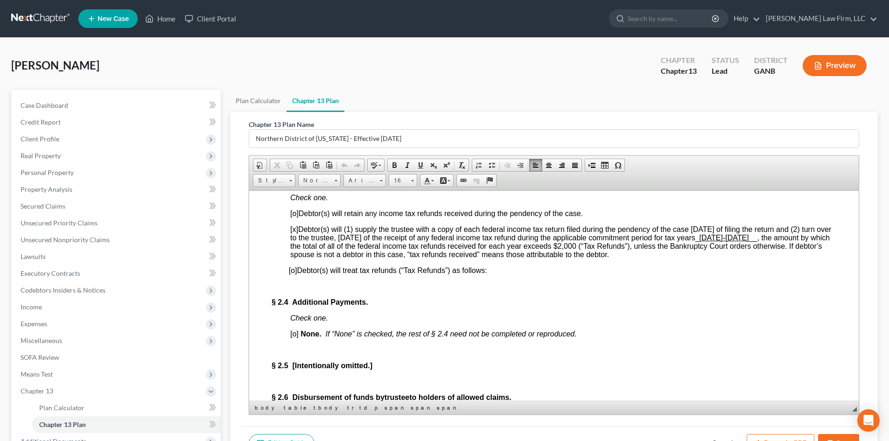
drag, startPoint x: 853, startPoint y: 204, endPoint x: 1110, endPoint y: 440, distance: 348.6
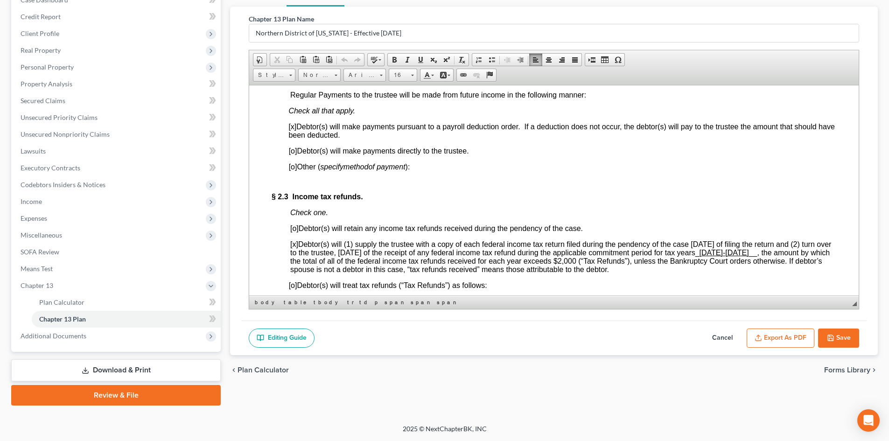
scroll to position [734, 0]
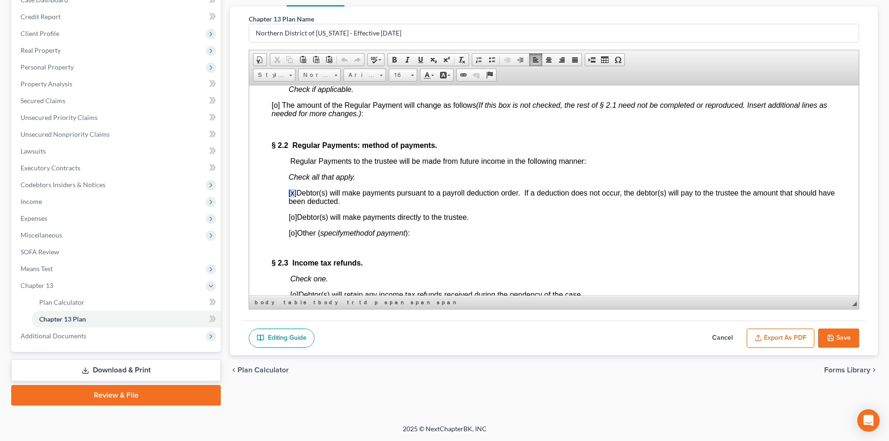
drag, startPoint x: 295, startPoint y: 202, endPoint x: 288, endPoint y: 202, distance: 7.0
click at [288, 197] on span "[x]" at bounding box center [292, 193] width 8 height 8
click at [298, 202] on span "Debtor(s) will make payments pursuant to a payroll deduction order. If a deduct…" at bounding box center [561, 197] width 546 height 16
drag, startPoint x: 296, startPoint y: 201, endPoint x: 285, endPoint y: 202, distance: 11.2
click at [285, 202] on div "Part 2: Plan Payments and Length of Plan; Disbursement of Funds by Trustee to H…" at bounding box center [554, 243] width 565 height 637
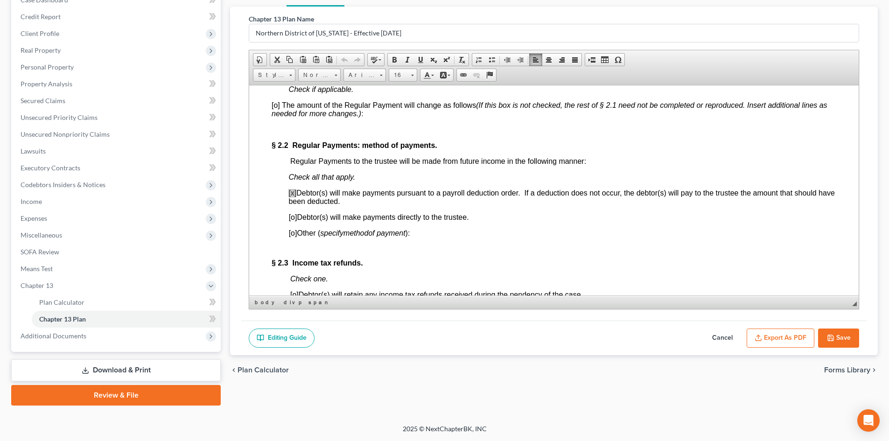
scroll to position [0, 0]
drag, startPoint x: 308, startPoint y: 222, endPoint x: 348, endPoint y: 340, distance: 124.3
click at [308, 222] on span "Copy" at bounding box center [324, 220] width 49 height 12
copy span "[x]"
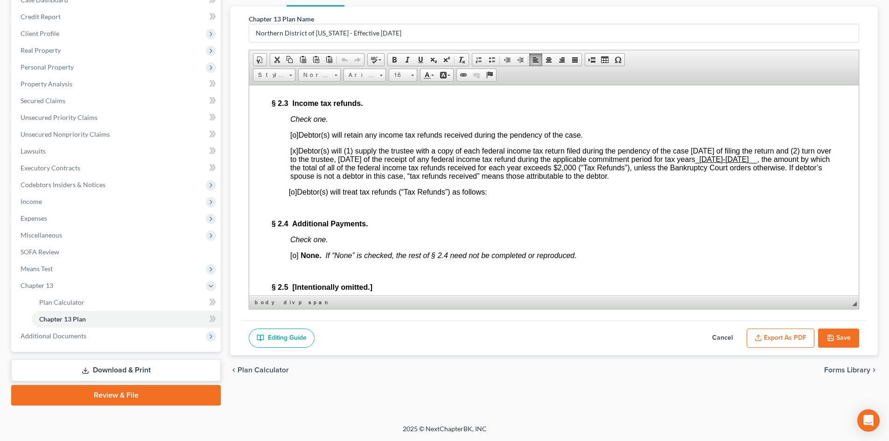
scroll to position [921, 0]
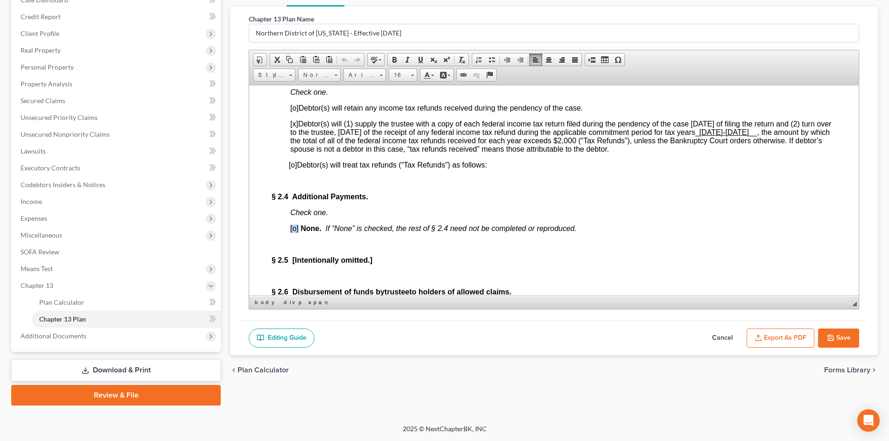
drag, startPoint x: 298, startPoint y: 243, endPoint x: 291, endPoint y: 244, distance: 7.5
click at [291, 232] on span "[o] None. I f “None” is checked, the rest of § 2.4 need not be completed or rep…" at bounding box center [433, 228] width 287 height 8
click at [415, 264] on p "§ 2.5 [Intentionally omitted.]" at bounding box center [554, 260] width 565 height 8
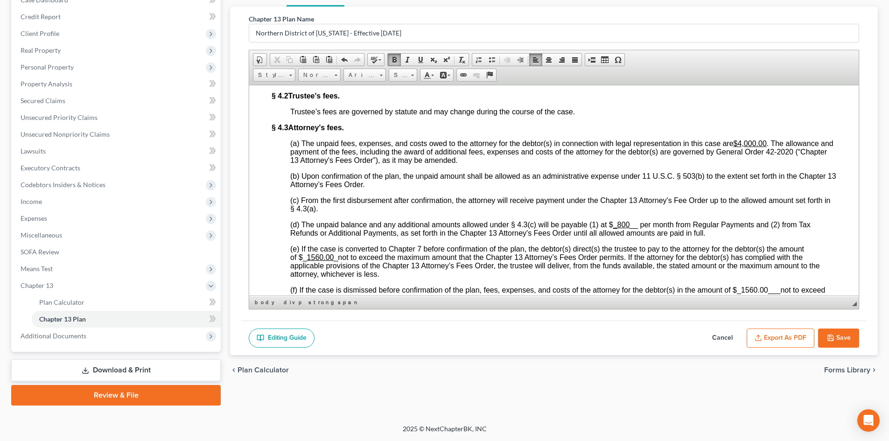
scroll to position [2228, 0]
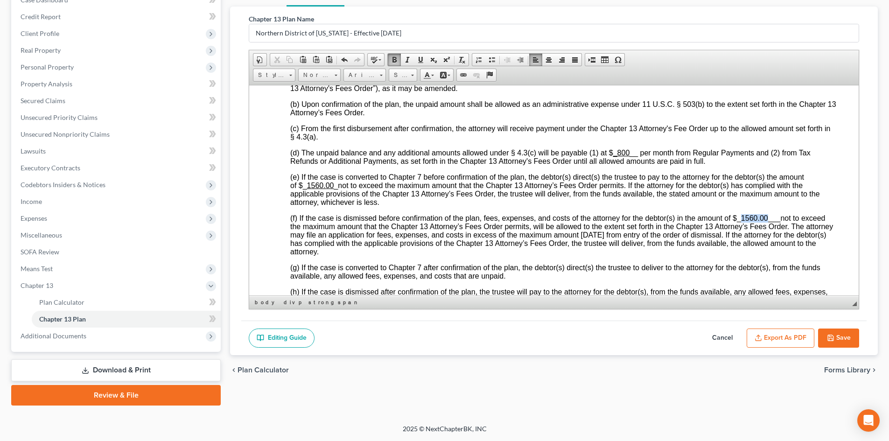
drag, startPoint x: 741, startPoint y: 248, endPoint x: 769, endPoint y: 247, distance: 27.5
click at [769, 222] on span "_1560.00___" at bounding box center [758, 218] width 43 height 8
click at [416, 60] on link "Underline" at bounding box center [420, 60] width 13 height 12
click at [545, 206] on span "(e) If the case is converted to Chapter 7 before confirmation of the plan, the …" at bounding box center [555, 189] width 530 height 33
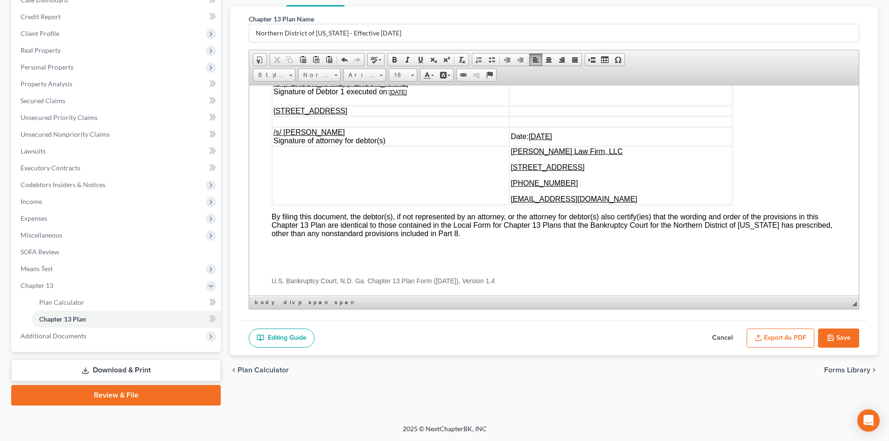
scroll to position [3285, 0]
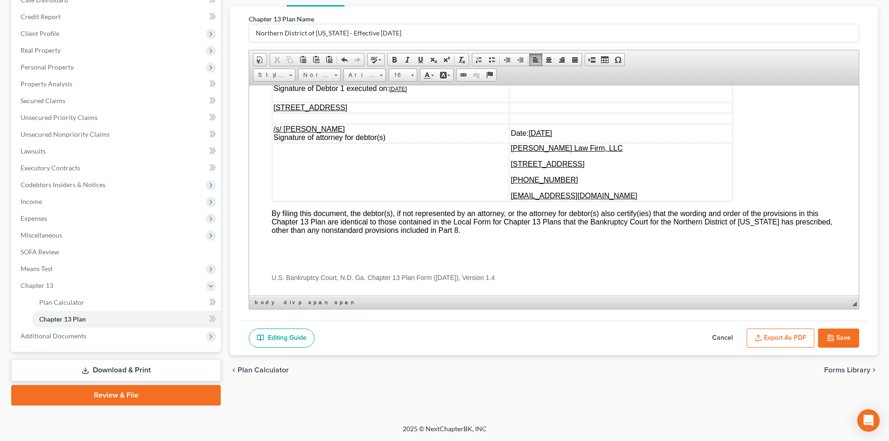
click at [532, 137] on u "[DATE]" at bounding box center [540, 133] width 23 height 8
click at [533, 137] on u "[DATE]" at bounding box center [540, 133] width 23 height 8
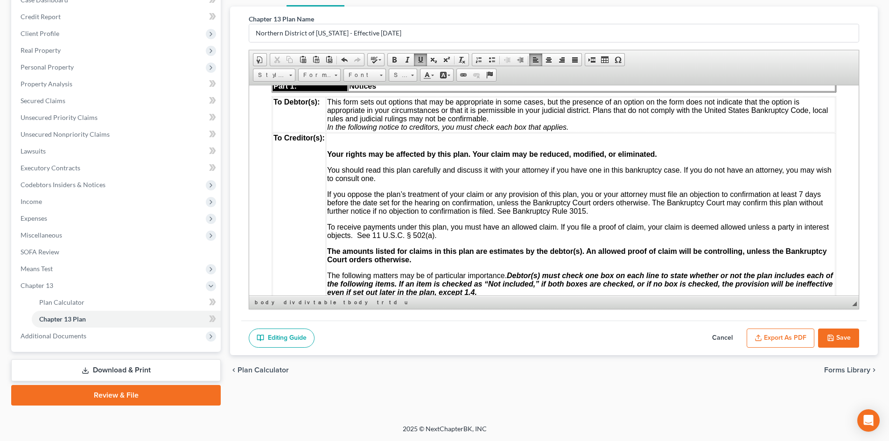
scroll to position [0, 0]
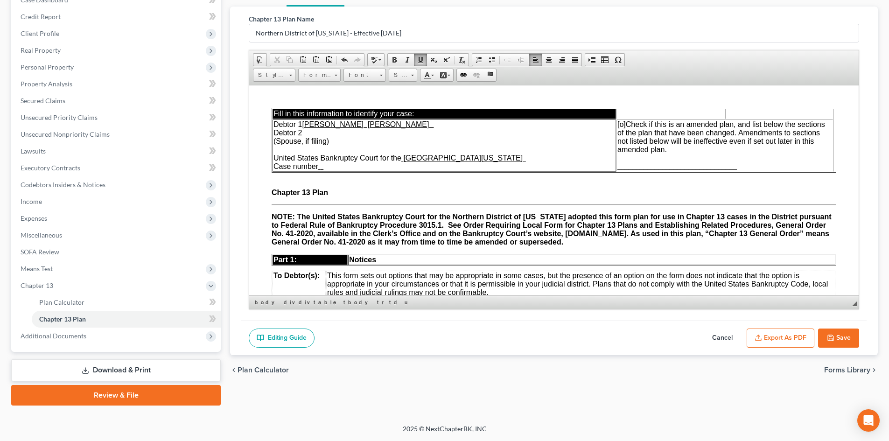
click at [835, 333] on button "Save" at bounding box center [838, 339] width 41 height 20
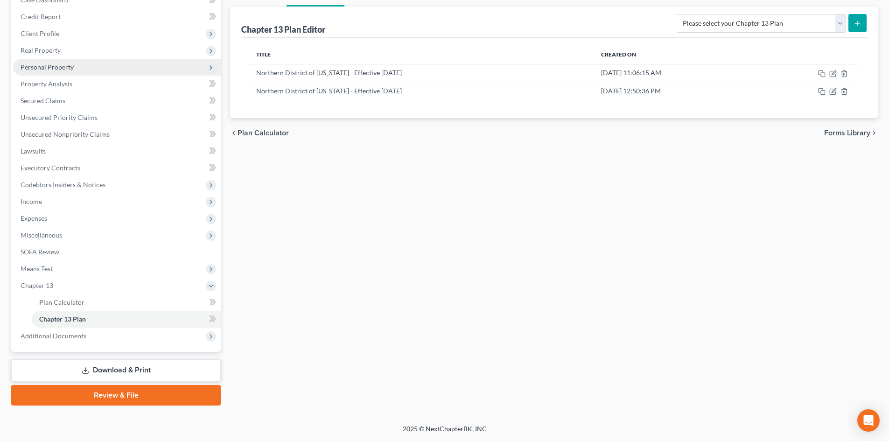
click at [44, 71] on span "Personal Property" at bounding box center [117, 67] width 208 height 17
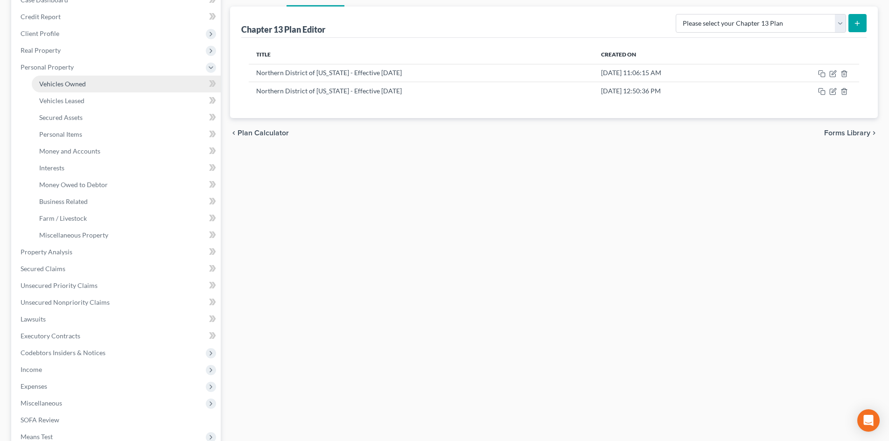
click at [49, 87] on span "Vehicles Owned" at bounding box center [62, 84] width 47 height 8
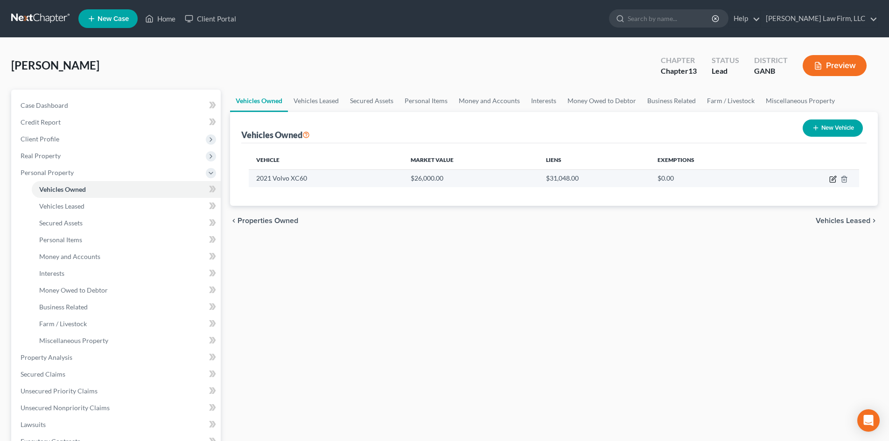
click at [832, 177] on icon "button" at bounding box center [833, 179] width 7 height 7
select select "0"
select select "5"
select select "2"
select select "0"
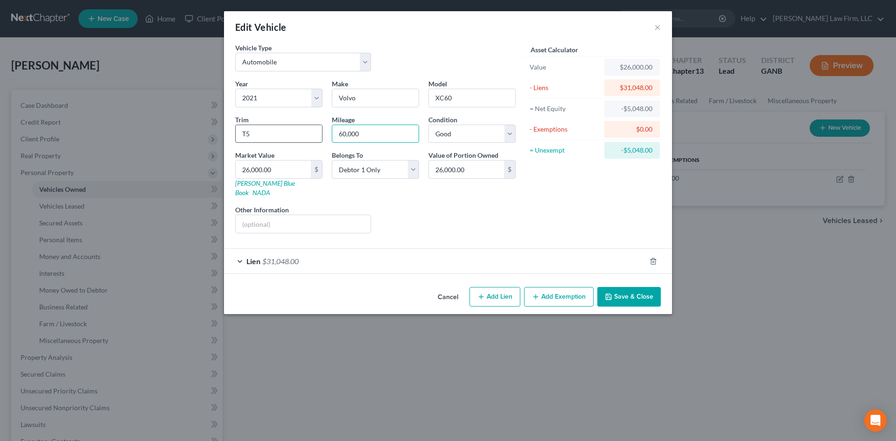
drag, startPoint x: 369, startPoint y: 136, endPoint x: 317, endPoint y: 134, distance: 52.3
click at [317, 134] on div "Year Select 2026 2025 2024 2023 2022 2021 2020 2019 2018 2017 2016 2015 2014 20…" at bounding box center [376, 160] width 290 height 162
type input "61,000"
click at [454, 208] on div "Liens Select" at bounding box center [448, 219] width 145 height 28
click at [628, 290] on button "Save & Close" at bounding box center [629, 297] width 63 height 20
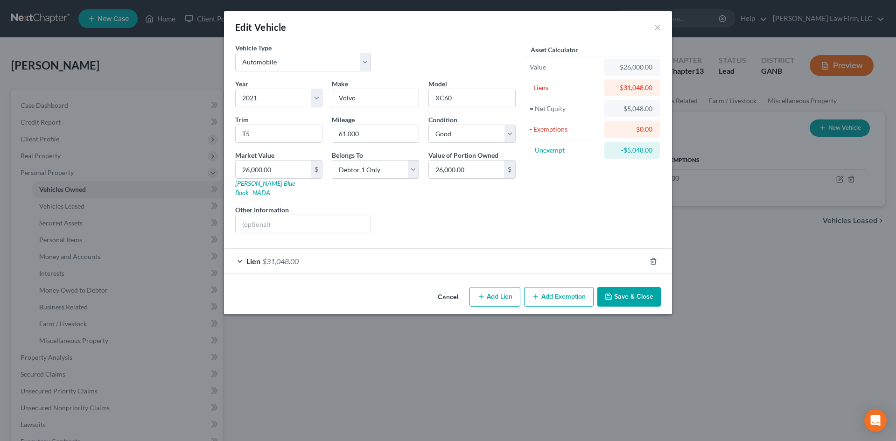
click at [628, 290] on button "Save & Close" at bounding box center [629, 297] width 63 height 20
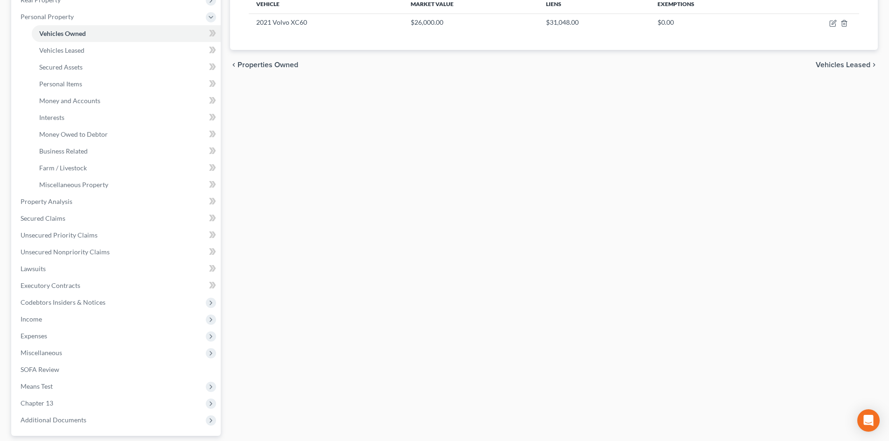
scroll to position [240, 0]
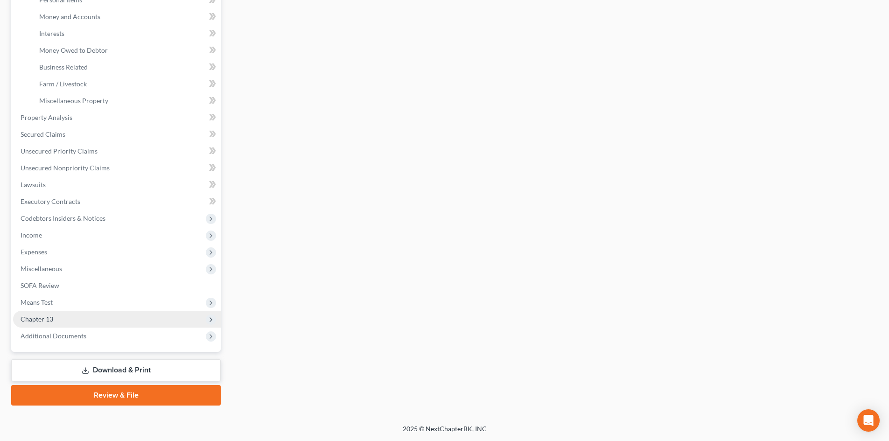
click at [45, 317] on span "Chapter 13" at bounding box center [37, 319] width 33 height 8
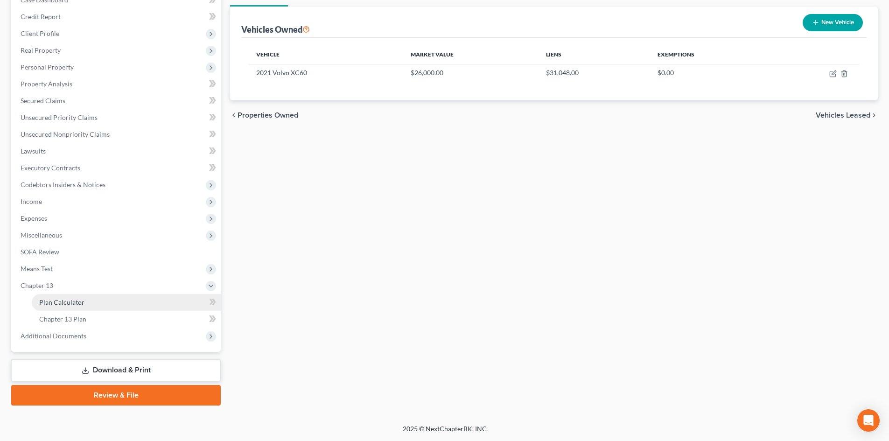
click at [57, 301] on span "Plan Calculator" at bounding box center [61, 302] width 45 height 8
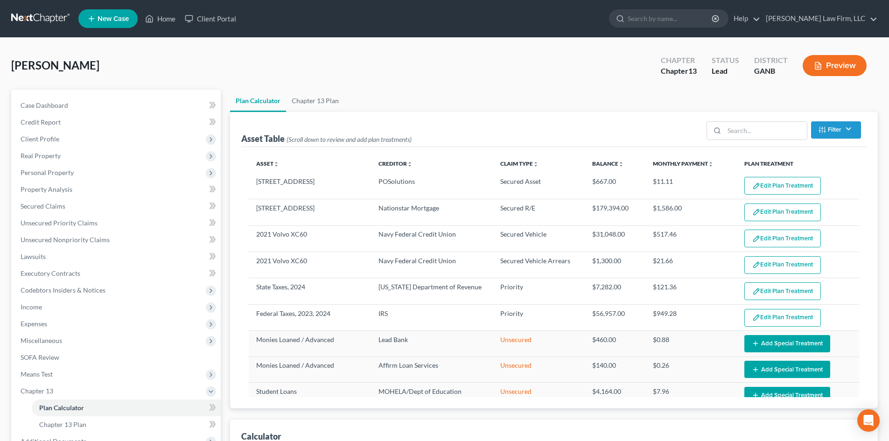
select select "59"
click at [33, 109] on span "Case Dashboard" at bounding box center [45, 105] width 48 height 8
